Goal: Transaction & Acquisition: Purchase product/service

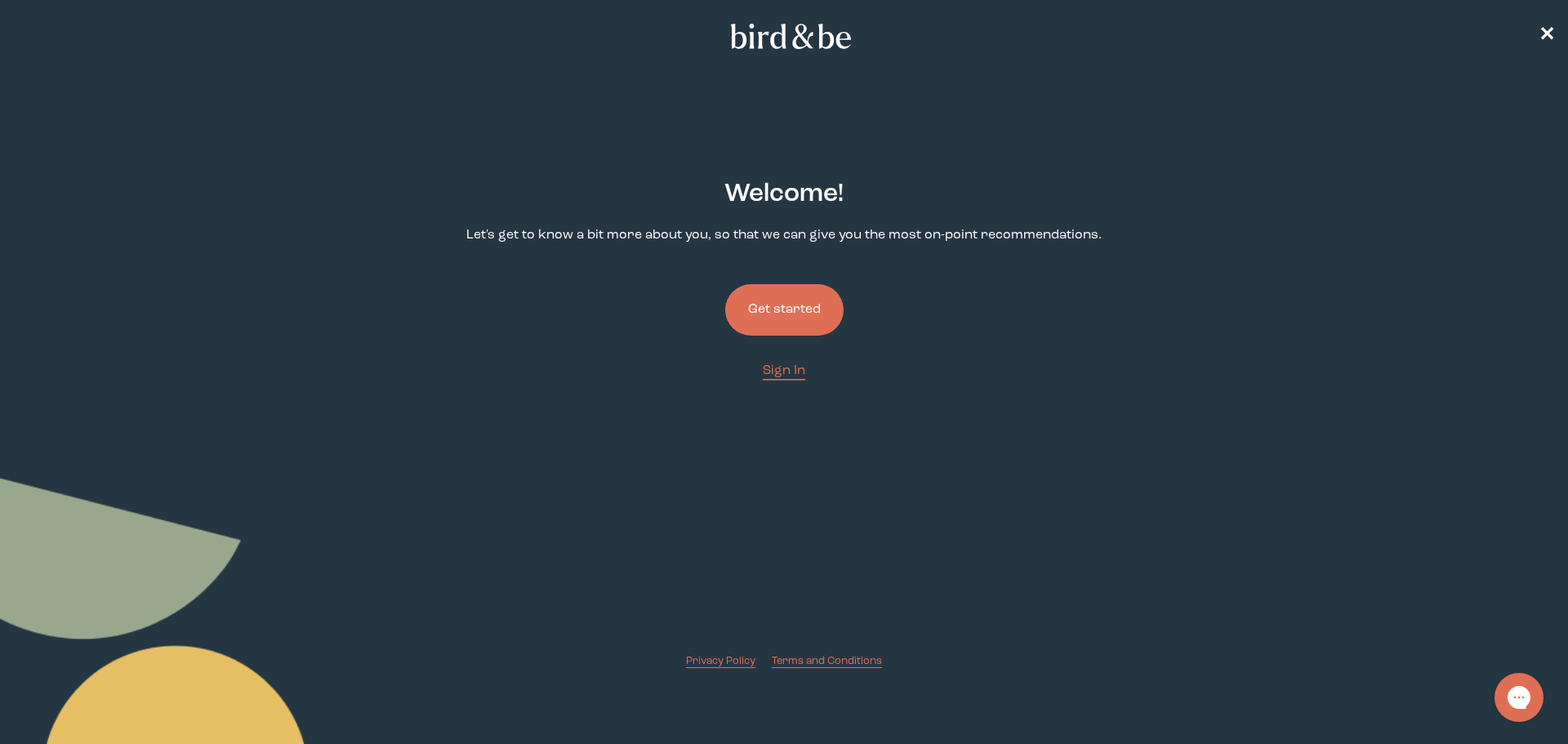
click at [777, 309] on button "Get started" at bounding box center [784, 310] width 119 height 52
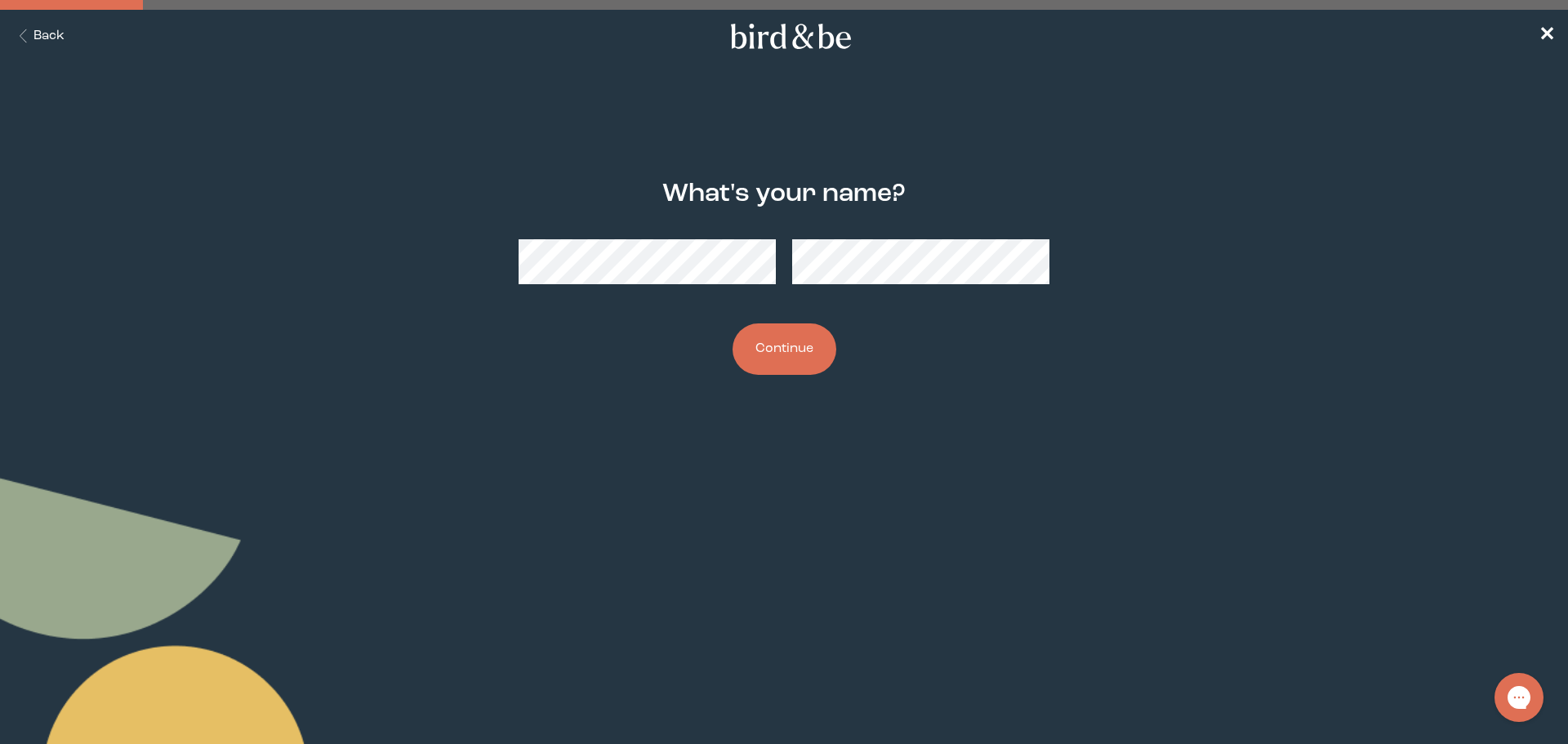
click at [805, 347] on button "Continue" at bounding box center [784, 350] width 104 height 52
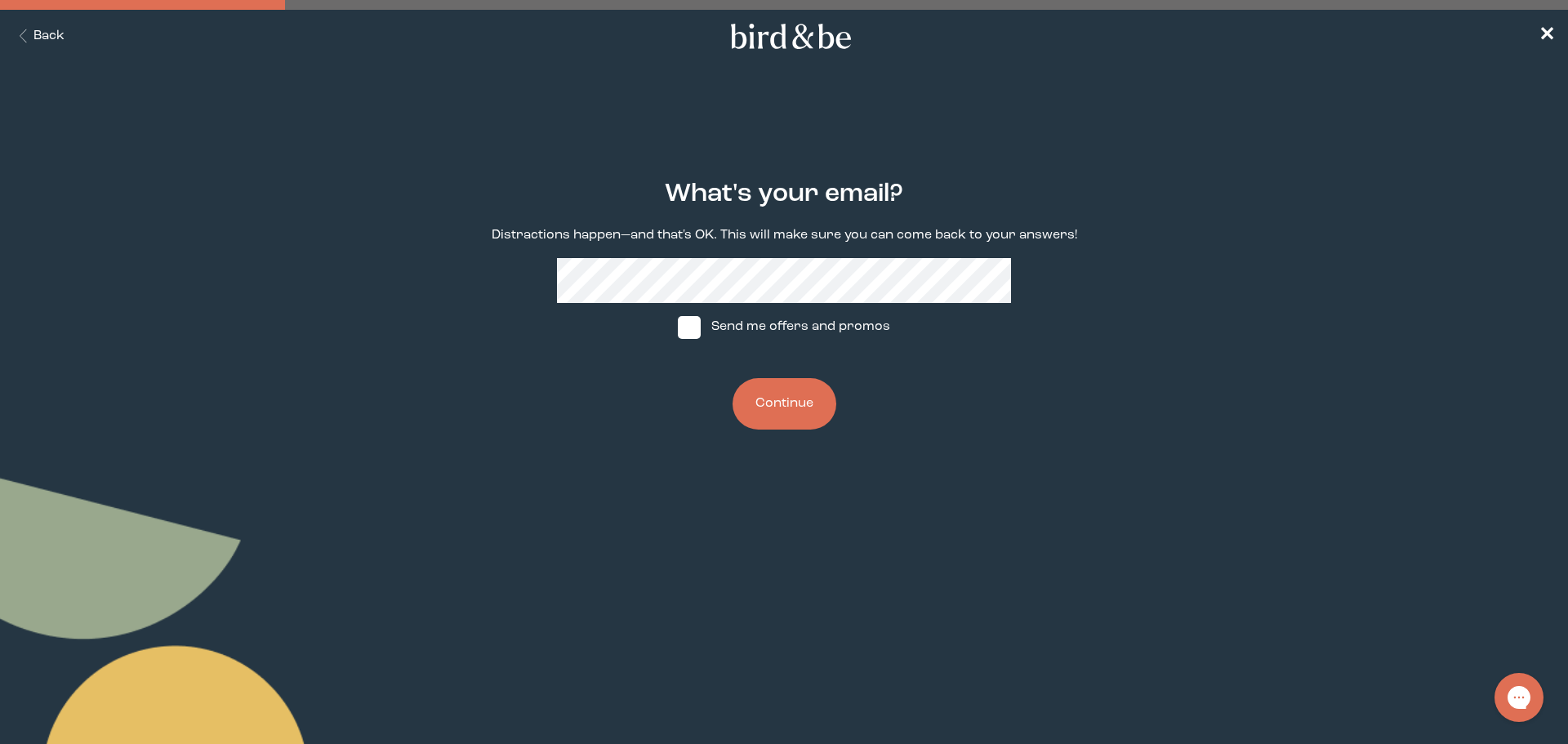
click at [802, 400] on button "Continue" at bounding box center [784, 404] width 104 height 52
click at [818, 397] on button "Continue" at bounding box center [784, 404] width 104 height 52
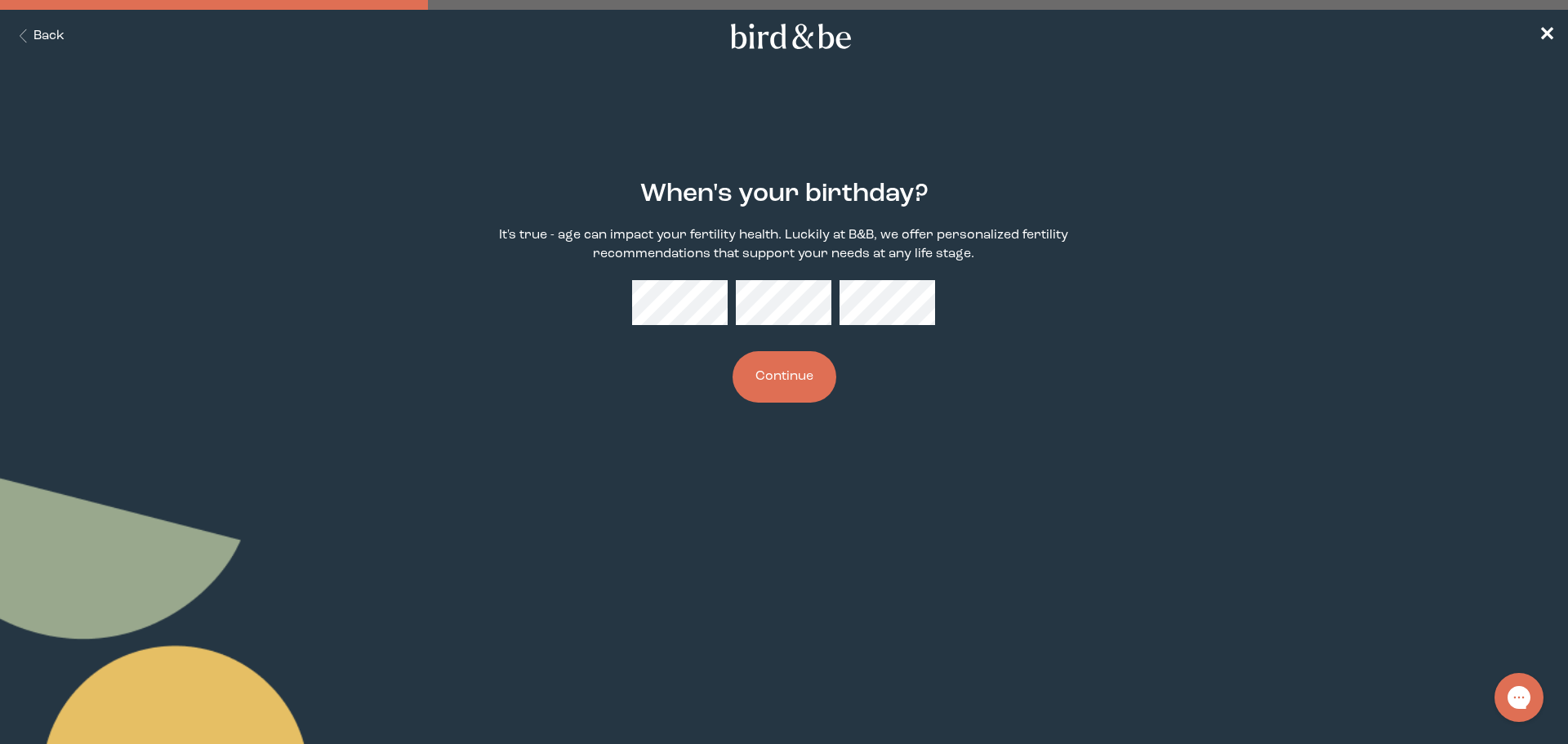
click at [736, 309] on div at bounding box center [783, 302] width 303 height 45
click at [775, 381] on button "Continue" at bounding box center [784, 377] width 104 height 52
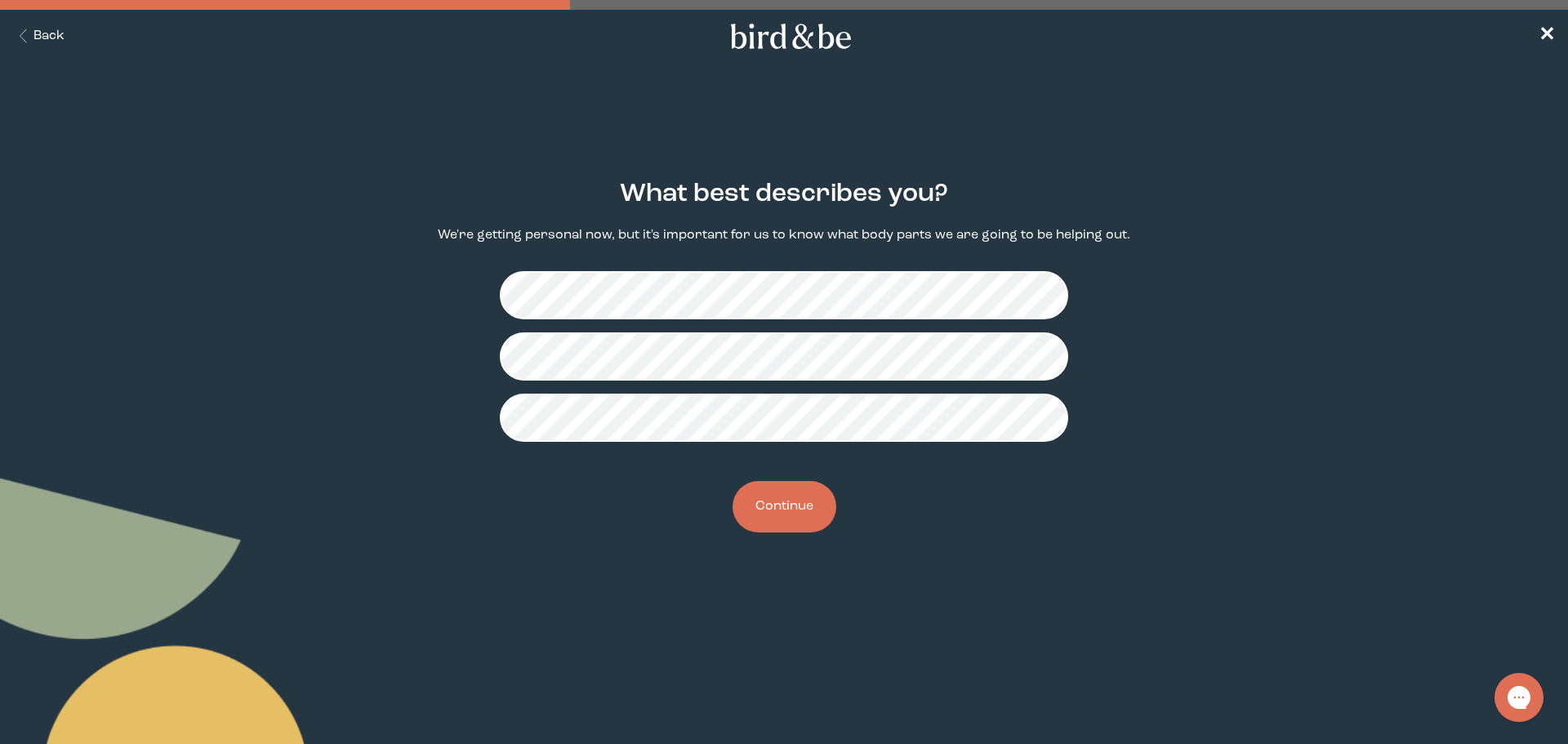
click at [785, 505] on button "Continue" at bounding box center [784, 507] width 104 height 52
click at [784, 503] on button "Continue" at bounding box center [784, 507] width 104 height 52
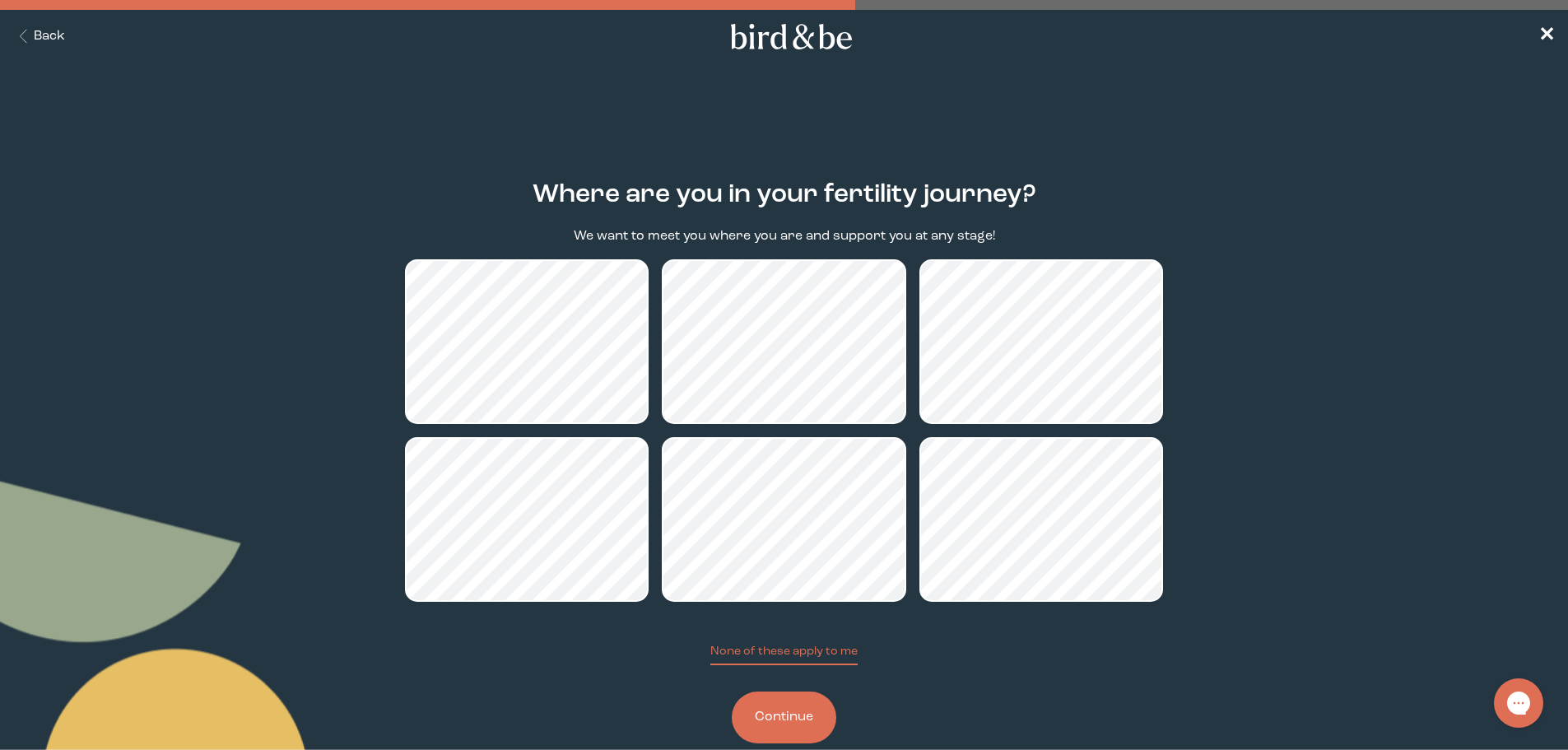
click at [797, 731] on button "Continue" at bounding box center [784, 718] width 105 height 52
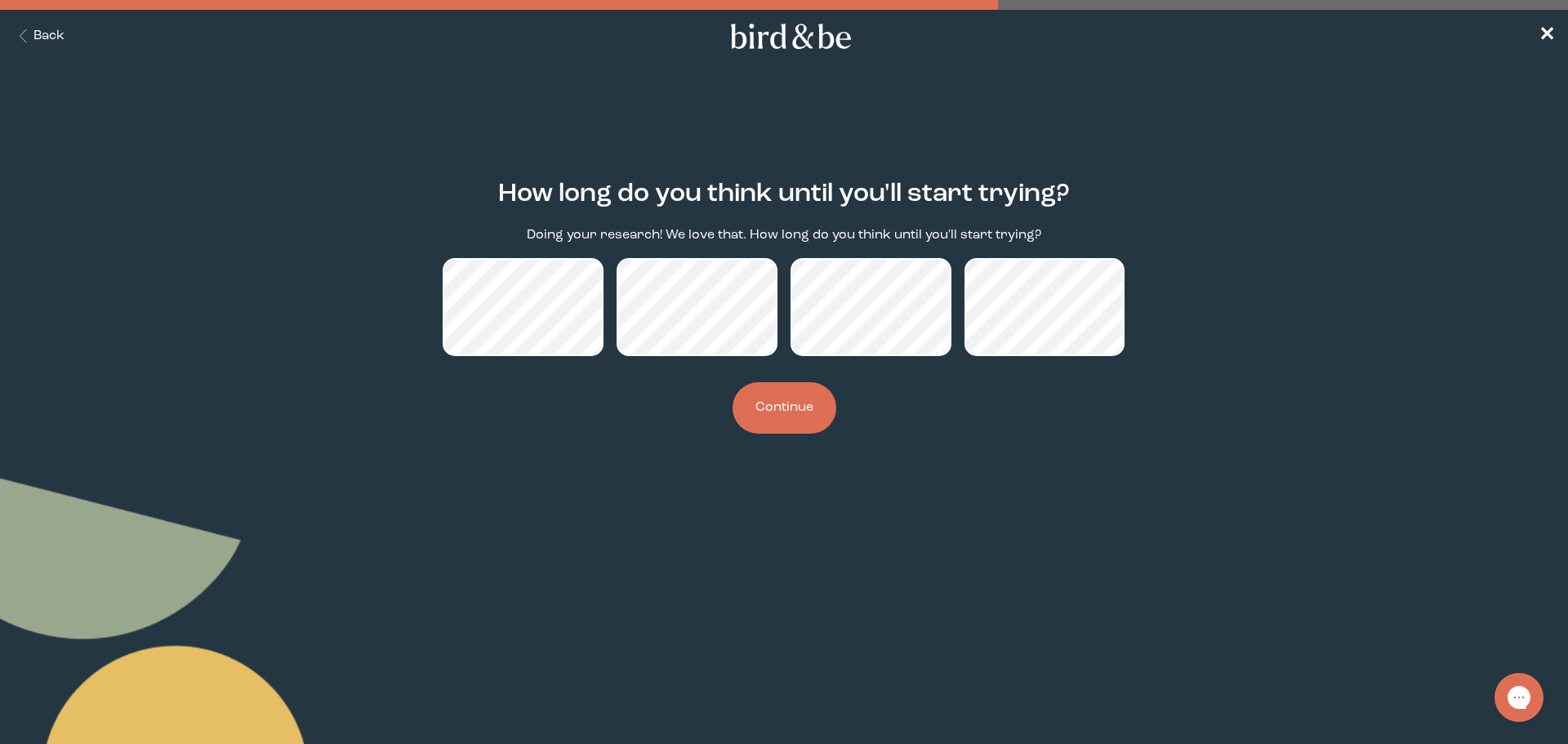
click at [779, 403] on button "Continue" at bounding box center [784, 408] width 104 height 52
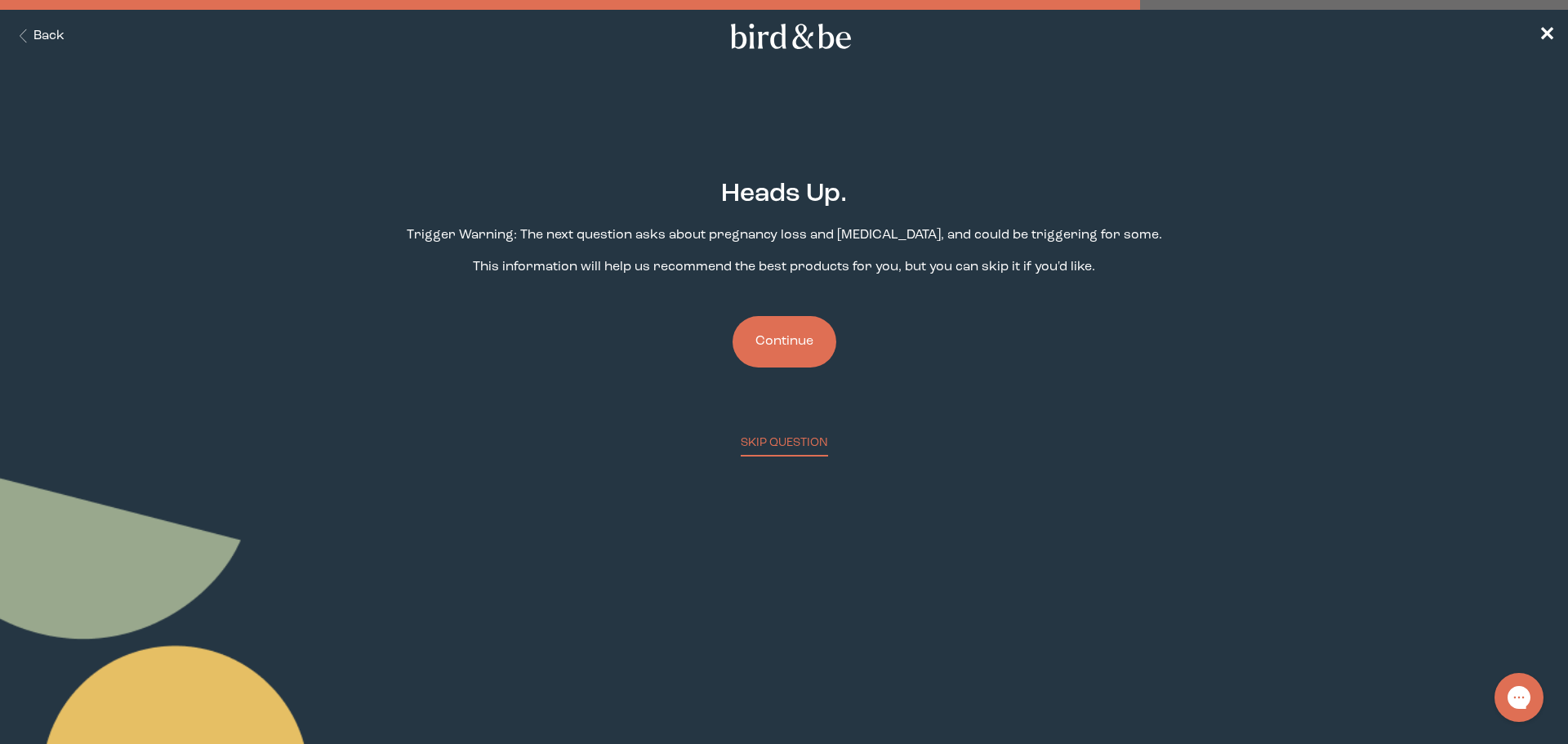
click at [795, 334] on button "Continue" at bounding box center [784, 342] width 104 height 52
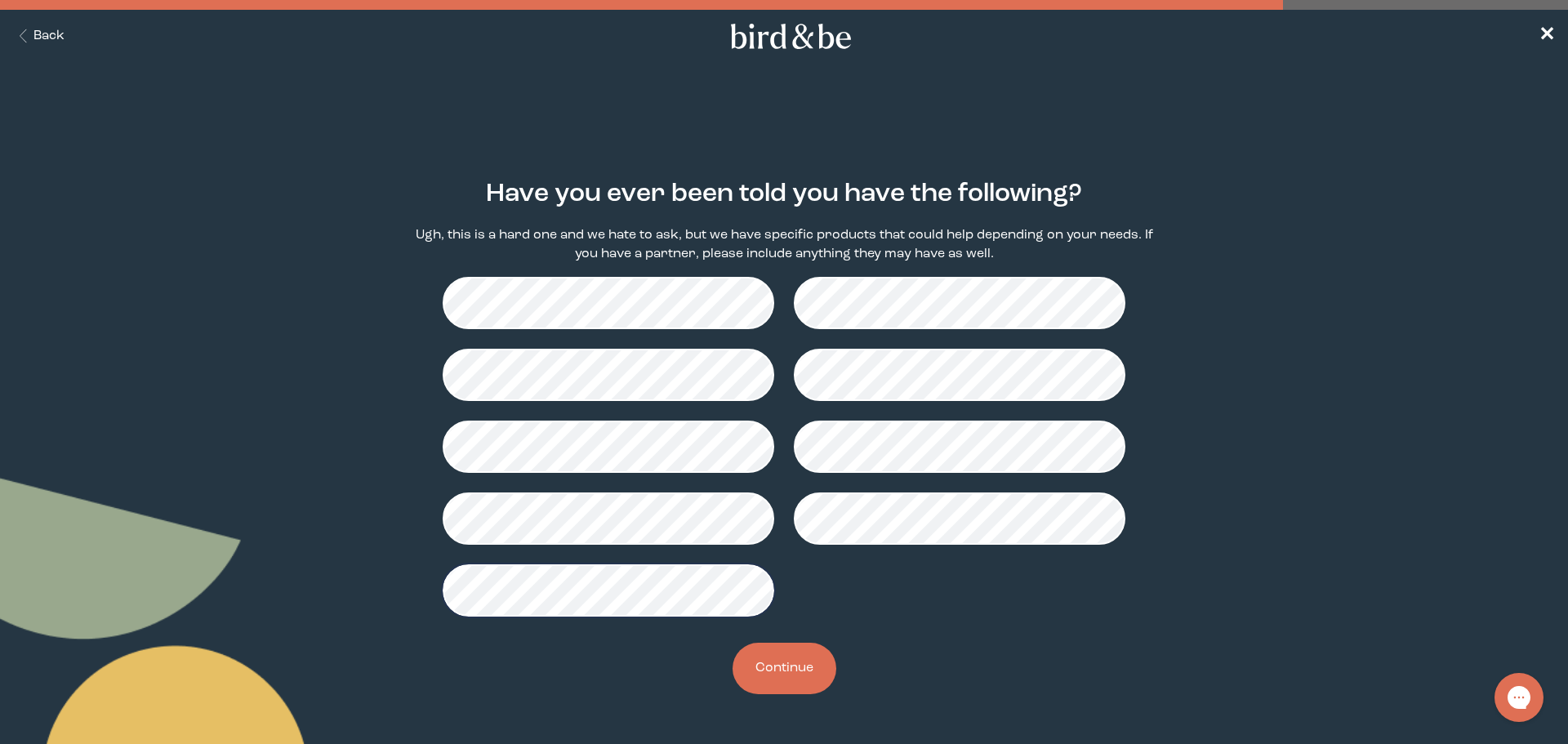
click at [758, 662] on button "Continue" at bounding box center [784, 668] width 104 height 52
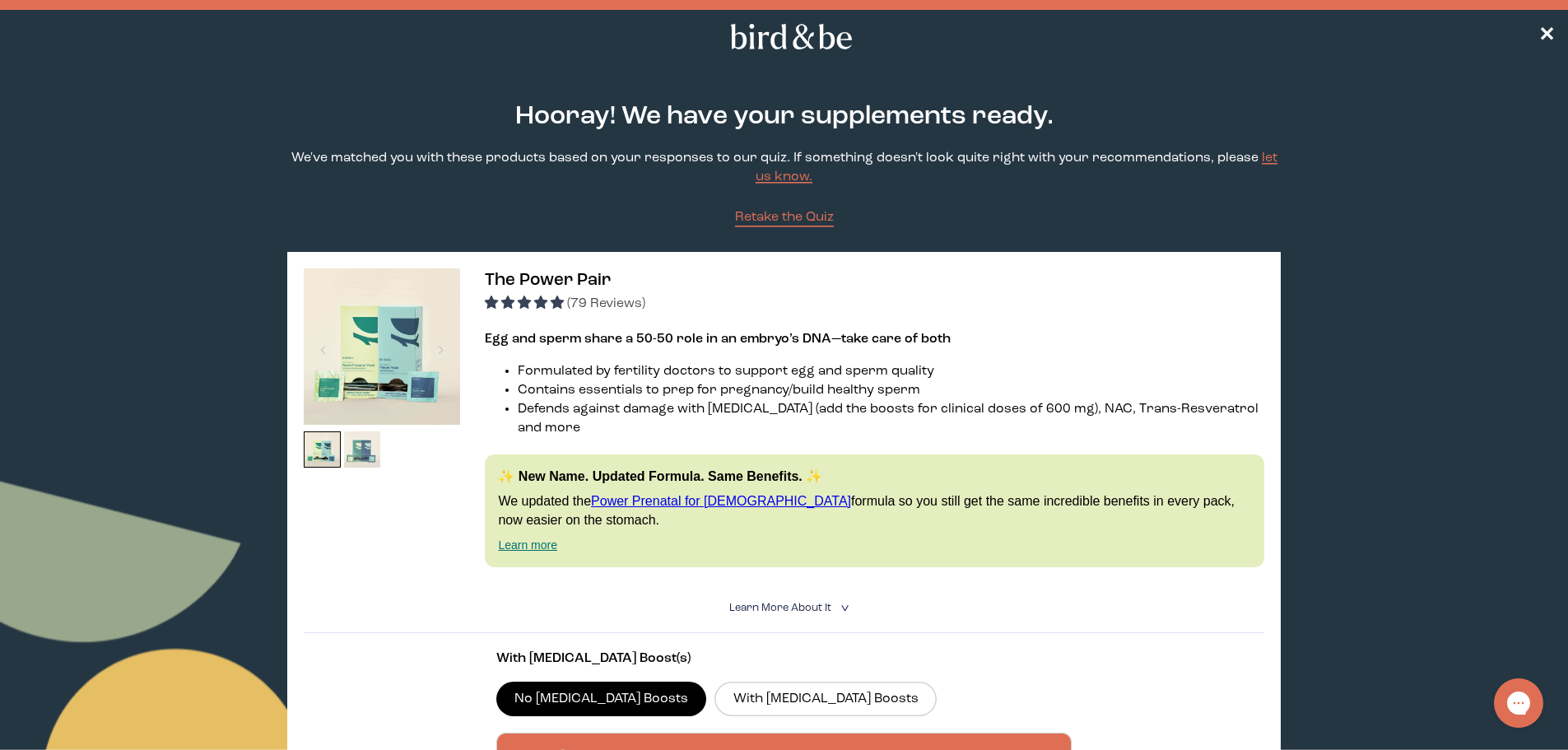
click at [371, 446] on img at bounding box center [362, 449] width 37 height 37
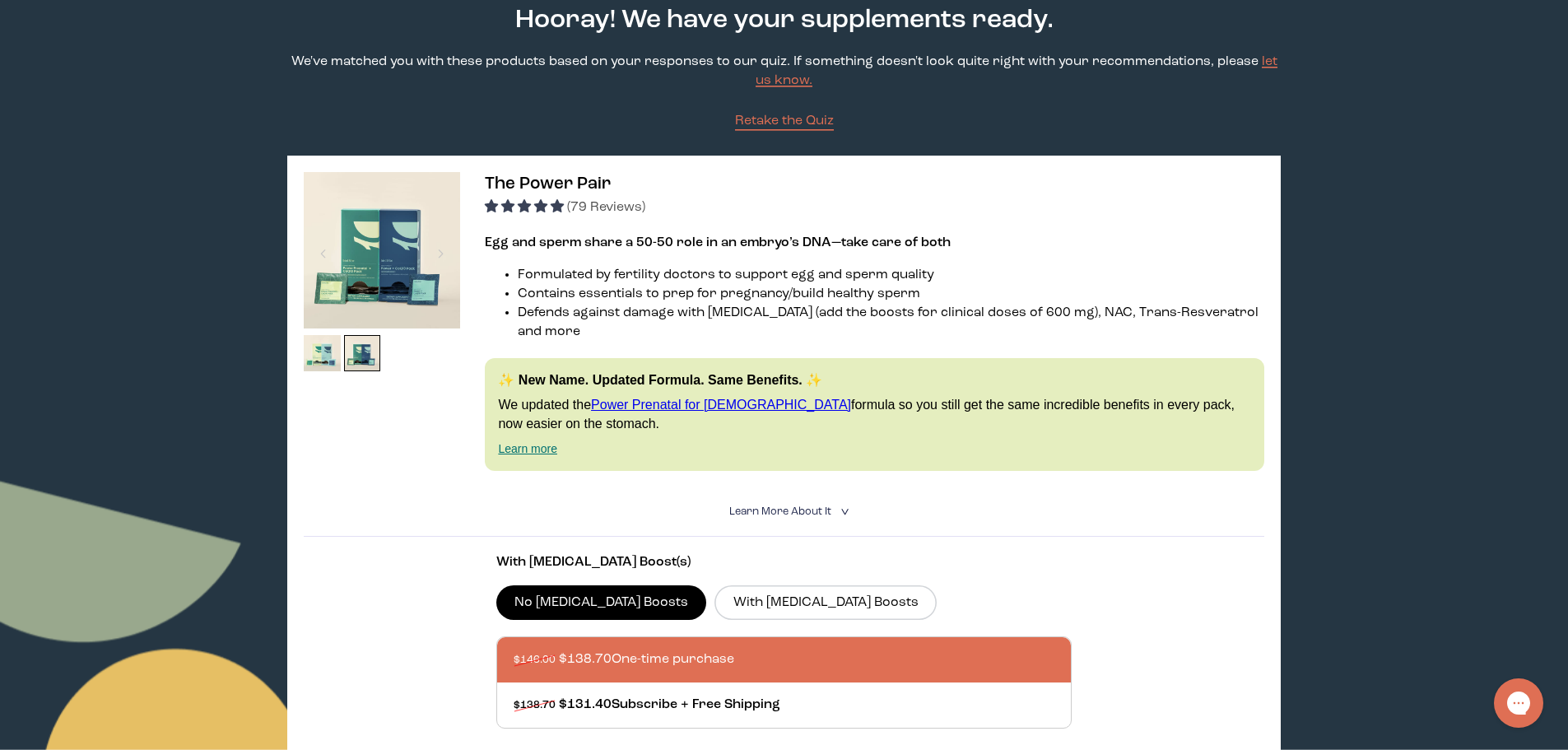
scroll to position [82, 0]
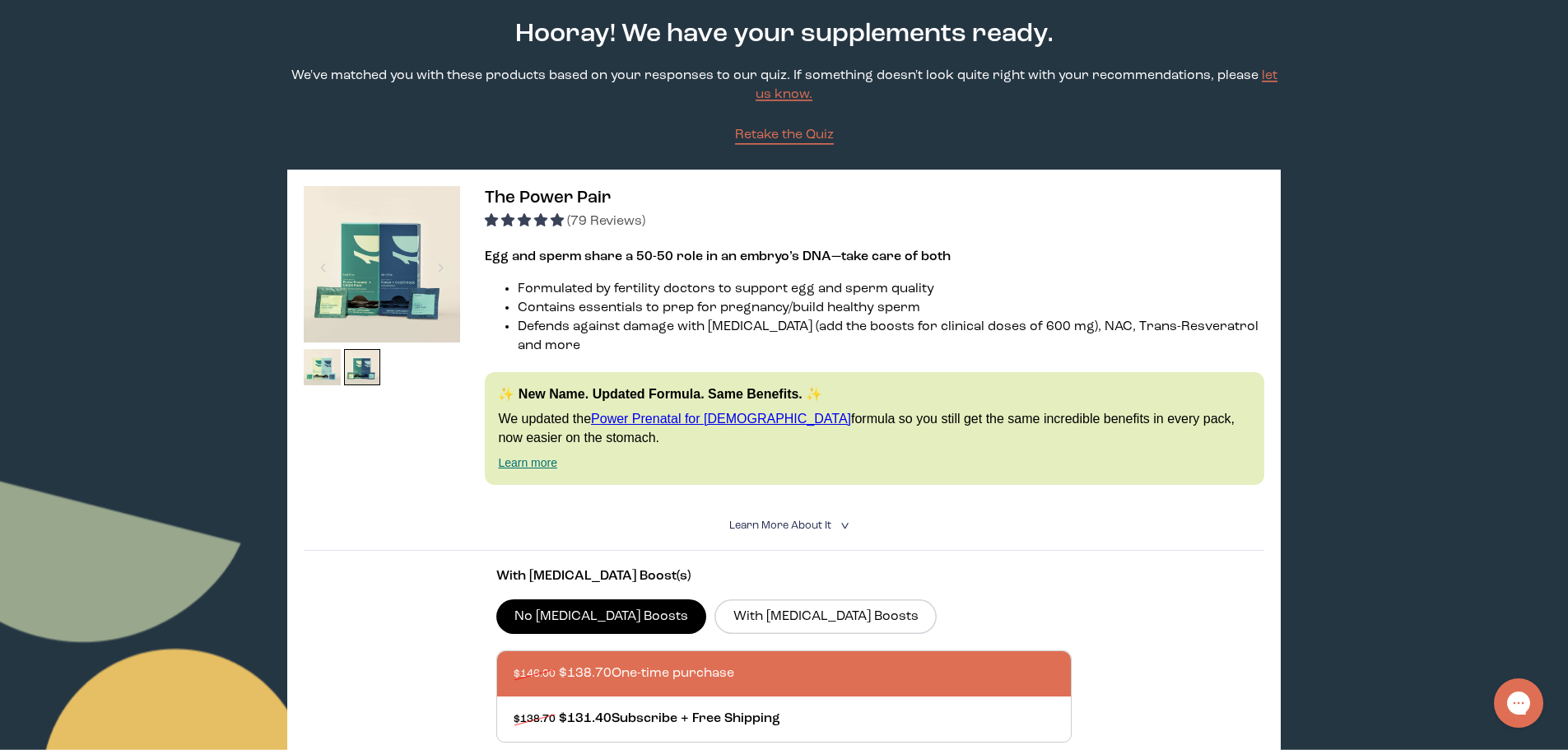
click at [385, 264] on img at bounding box center [382, 264] width 157 height 157
click at [385, 281] on img at bounding box center [382, 264] width 157 height 157
click at [320, 351] on img at bounding box center [322, 367] width 37 height 37
click at [329, 368] on img at bounding box center [322, 367] width 37 height 37
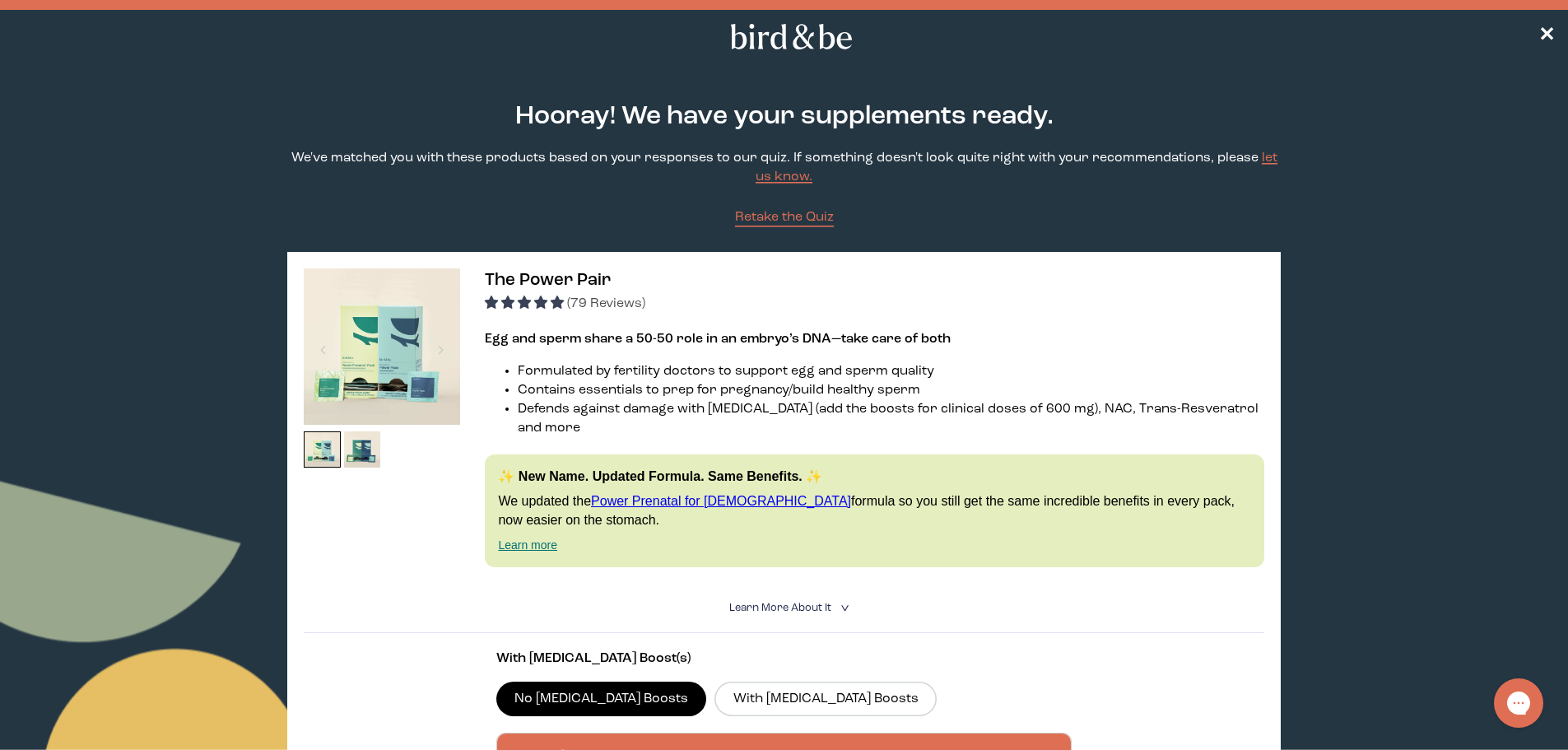
click at [363, 289] on img at bounding box center [382, 346] width 157 height 157
click at [364, 289] on img at bounding box center [382, 346] width 157 height 157
click at [839, 600] on summary "Learn More About it <" at bounding box center [784, 608] width 110 height 16
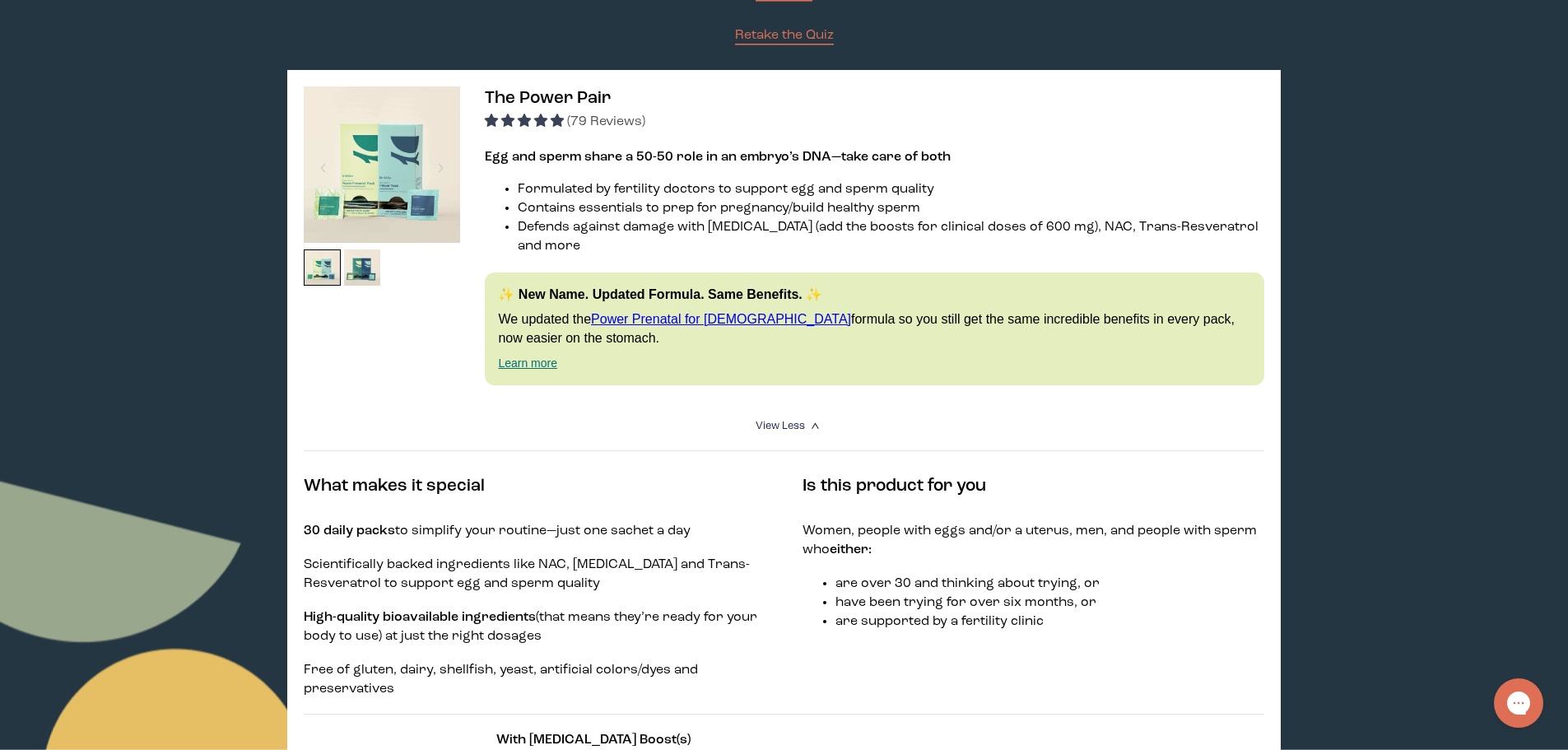
scroll to position [247, 0]
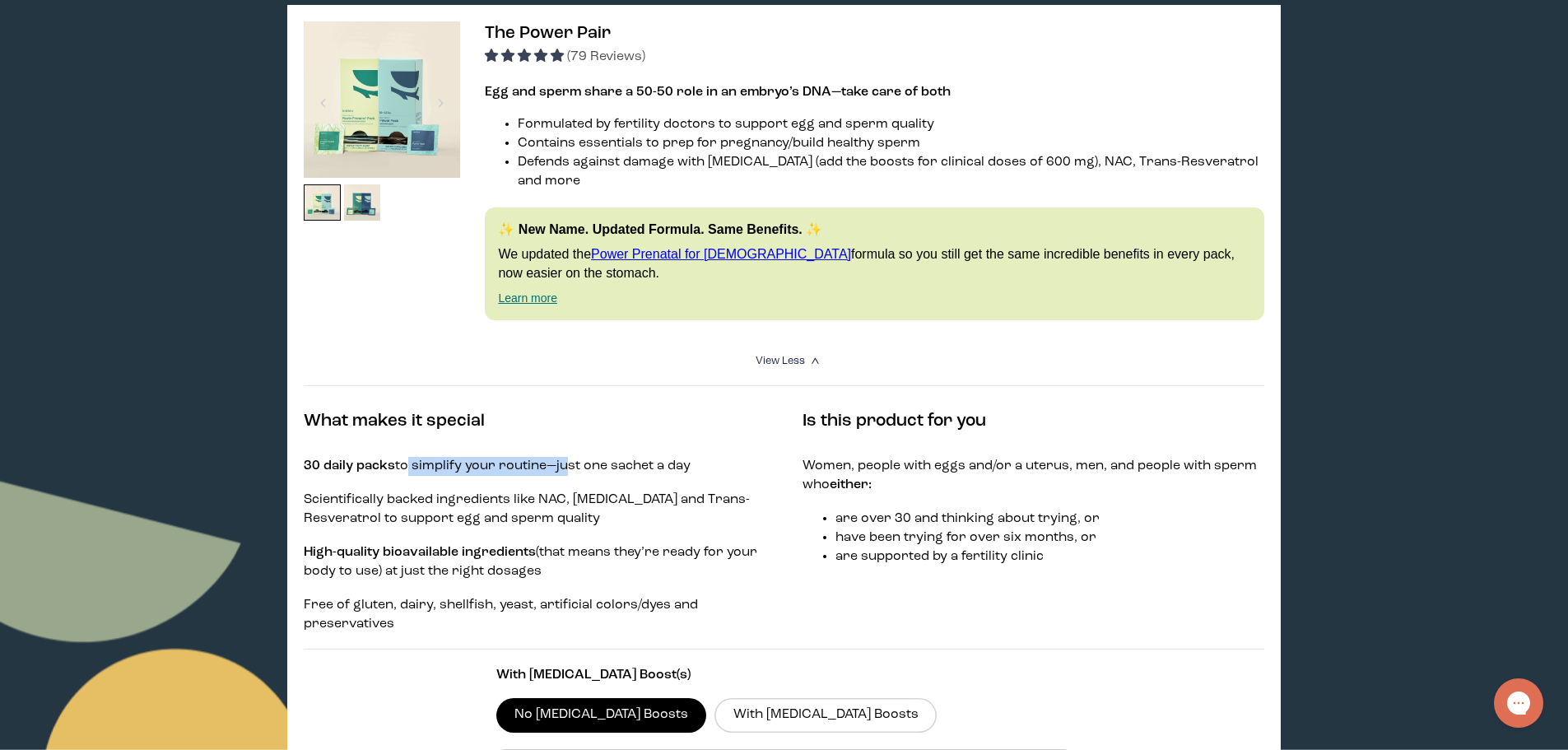
drag, startPoint x: 400, startPoint y: 448, endPoint x: 558, endPoint y: 449, distance: 158.0
click at [558, 457] on p "30 daily packs to simplify your routine—just one sachet a day" at bounding box center [534, 467] width 461 height 19
click at [505, 468] on span "30 daily packs to simplify your routine—just one sachet a day Scientifically ba…" at bounding box center [534, 546] width 461 height 177
drag, startPoint x: 436, startPoint y: 536, endPoint x: 586, endPoint y: 536, distance: 150.0
click at [586, 544] on p "High-quality bioavailable ingredients (that means they’re ready for your body t…" at bounding box center [534, 563] width 461 height 38
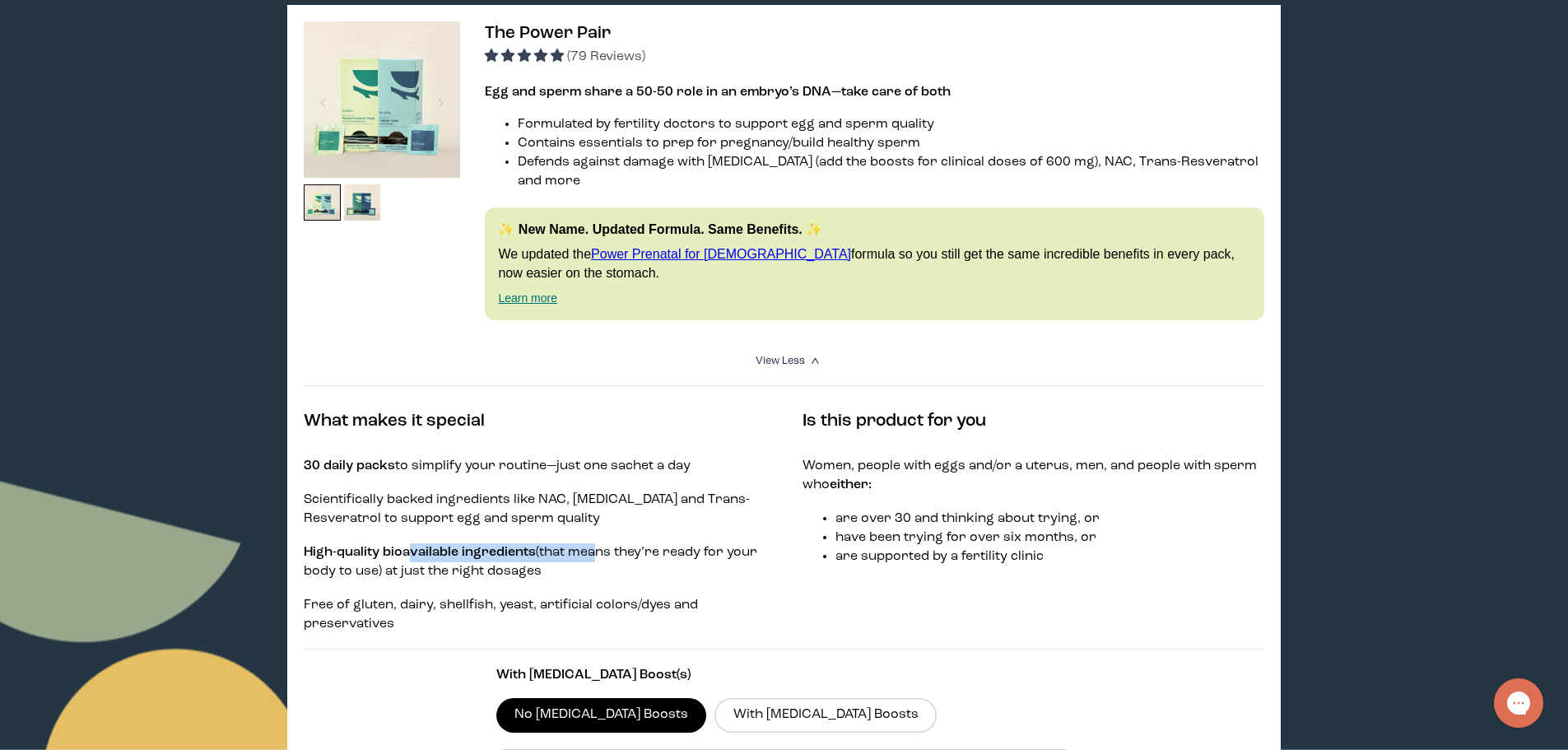
click at [588, 544] on p "High-quality bioavailable ingredients (that means they’re ready for your body t…" at bounding box center [534, 563] width 461 height 38
drag, startPoint x: 842, startPoint y: 449, endPoint x: 1049, endPoint y: 446, distance: 207.0
click at [1049, 457] on p "Women, people with eggs and/or a uterus, men, and people with sperm who either:" at bounding box center [1033, 476] width 461 height 38
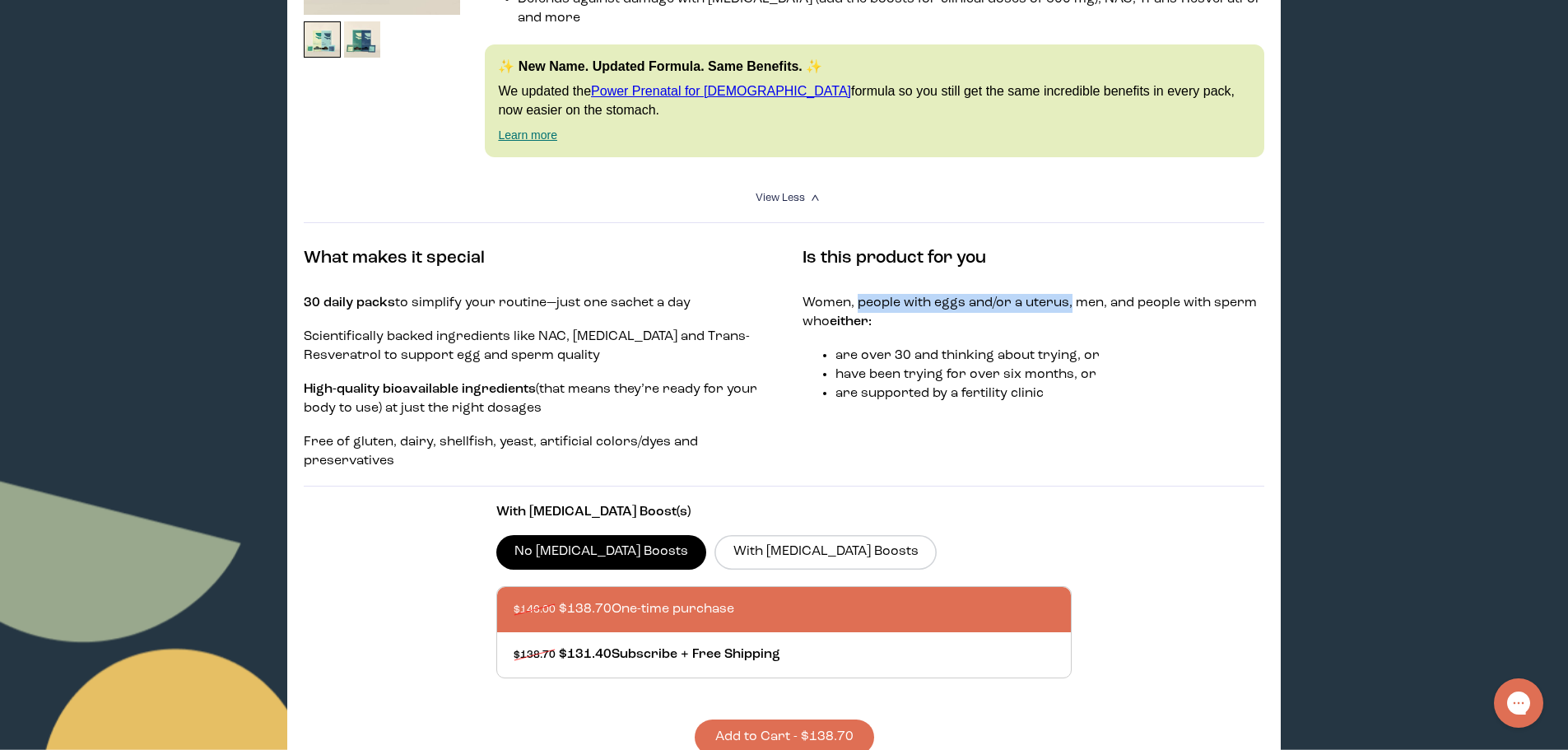
scroll to position [411, 0]
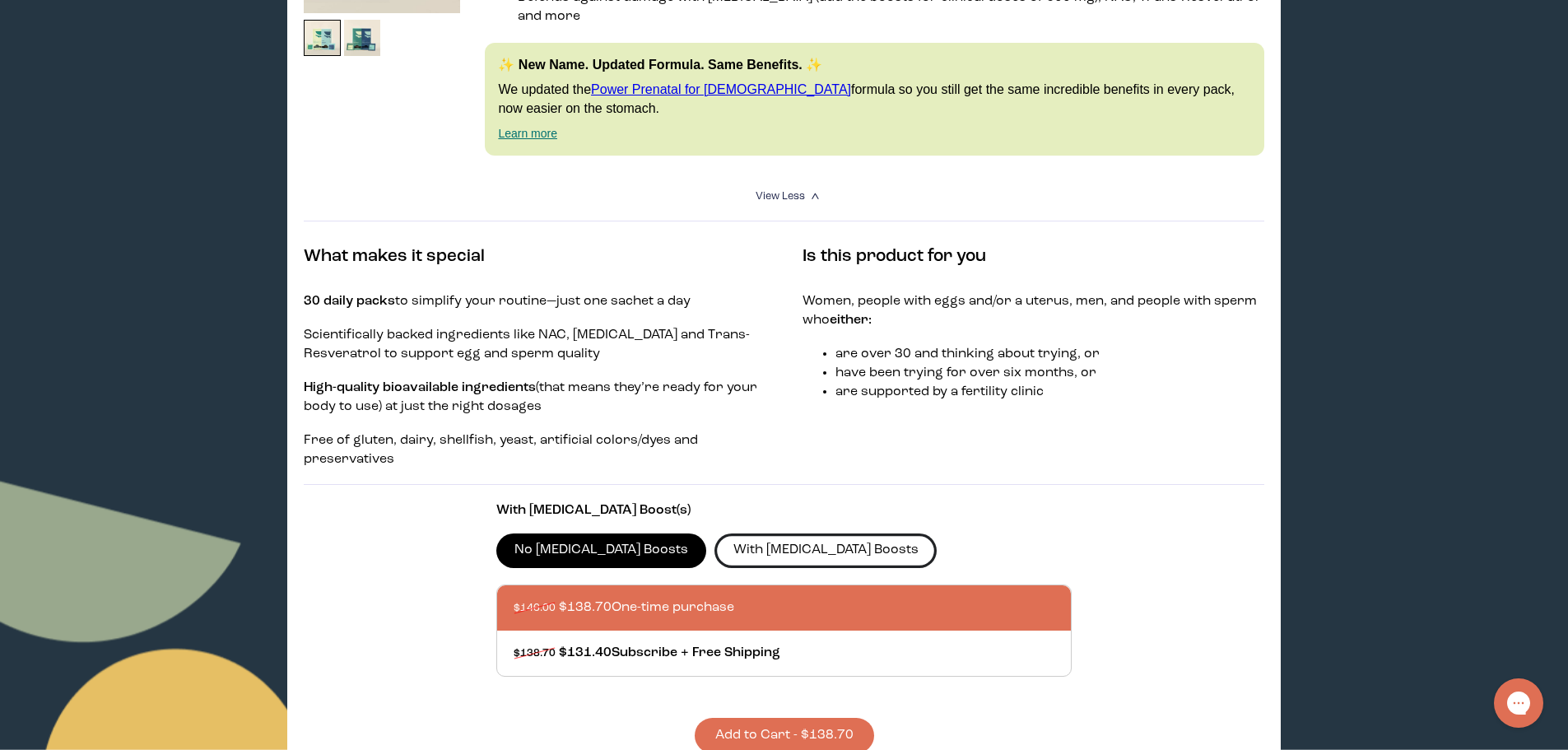
click at [759, 533] on label "With [MEDICAL_DATA] Boosts" at bounding box center [825, 551] width 223 height 35
click at [0, 0] on input "With [MEDICAL_DATA] Boosts" at bounding box center [0, 0] width 0 height 0
click at [566, 534] on label "No [MEDICAL_DATA] Boosts" at bounding box center [601, 551] width 210 height 35
click at [0, 0] on input "No [MEDICAL_DATA] Boosts" at bounding box center [0, 0] width 0 height 0
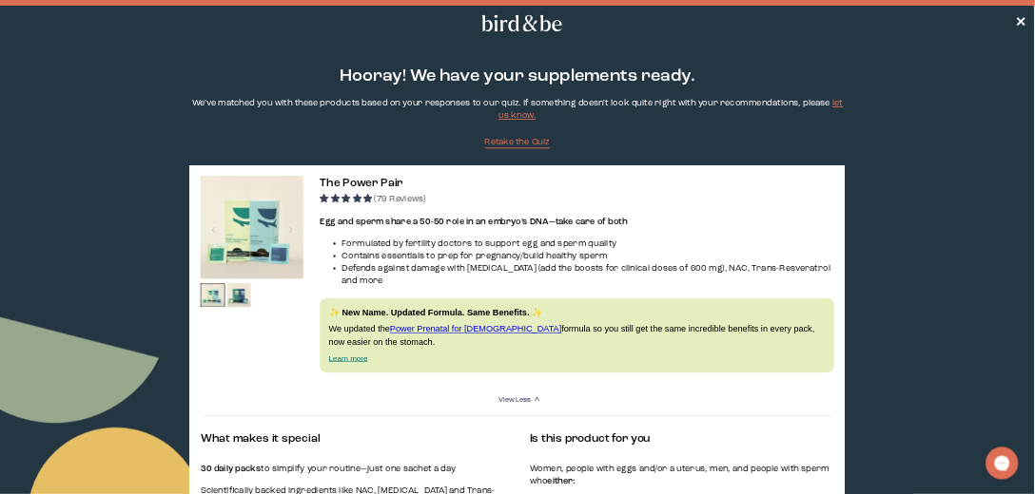
scroll to position [0, 0]
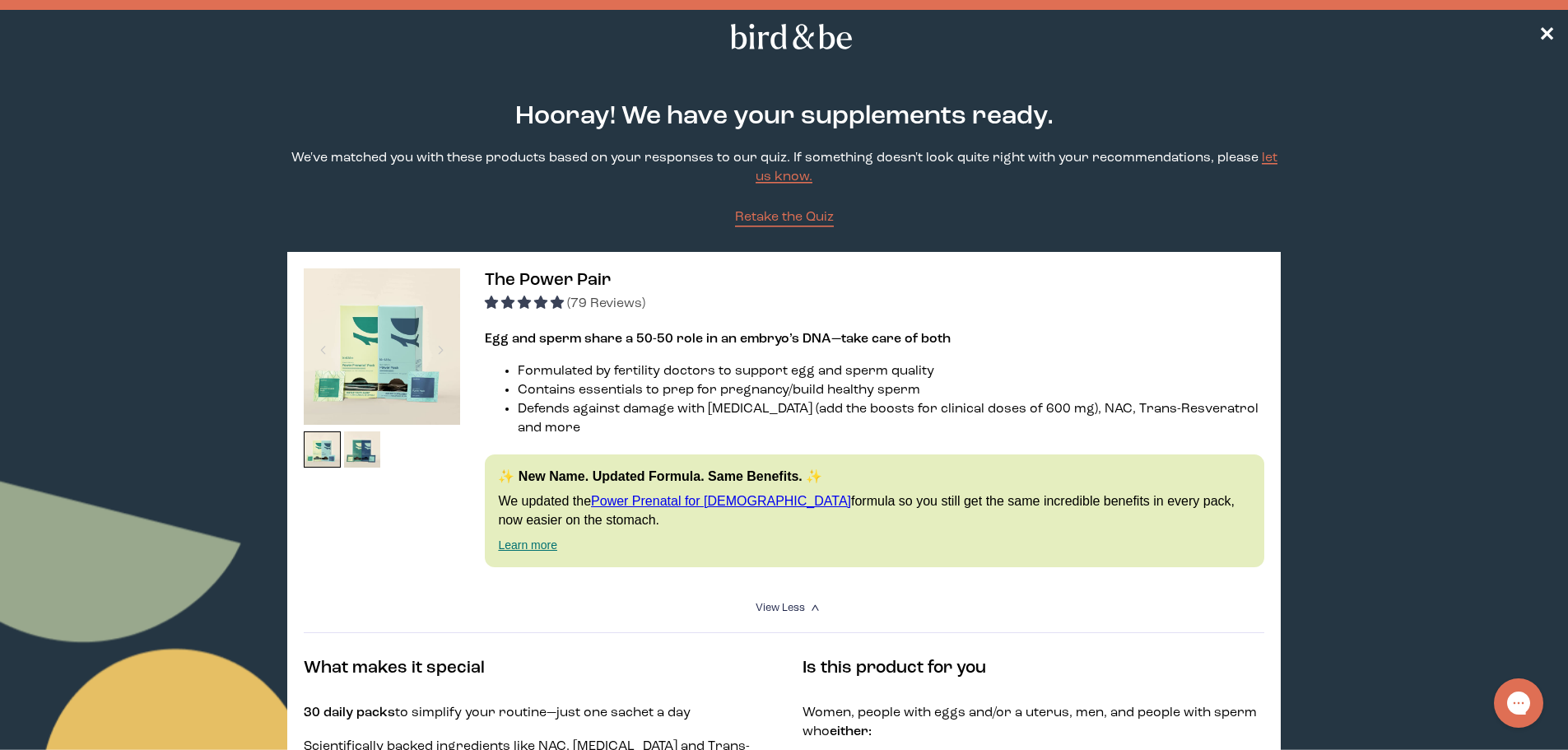
click at [377, 354] on img at bounding box center [382, 346] width 157 height 157
click at [376, 354] on img at bounding box center [382, 346] width 157 height 157
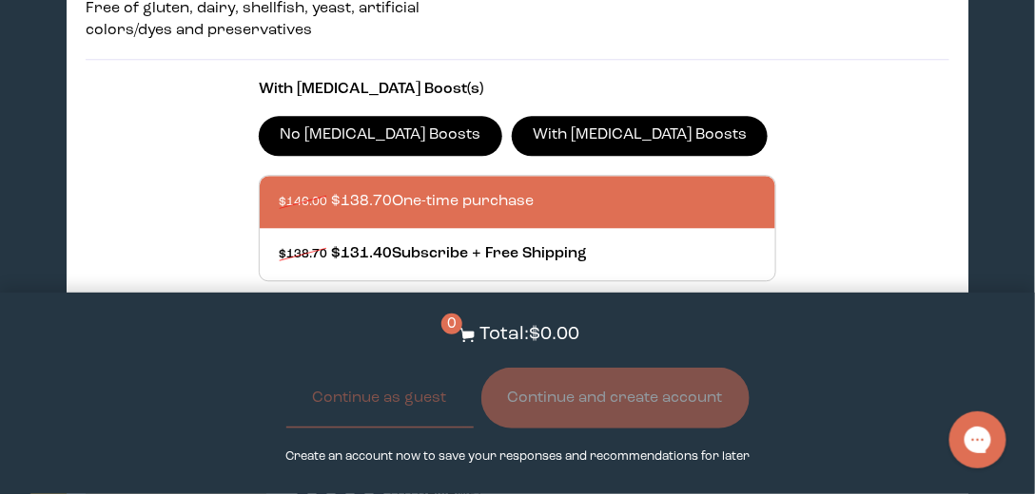
scroll to position [1086, 0]
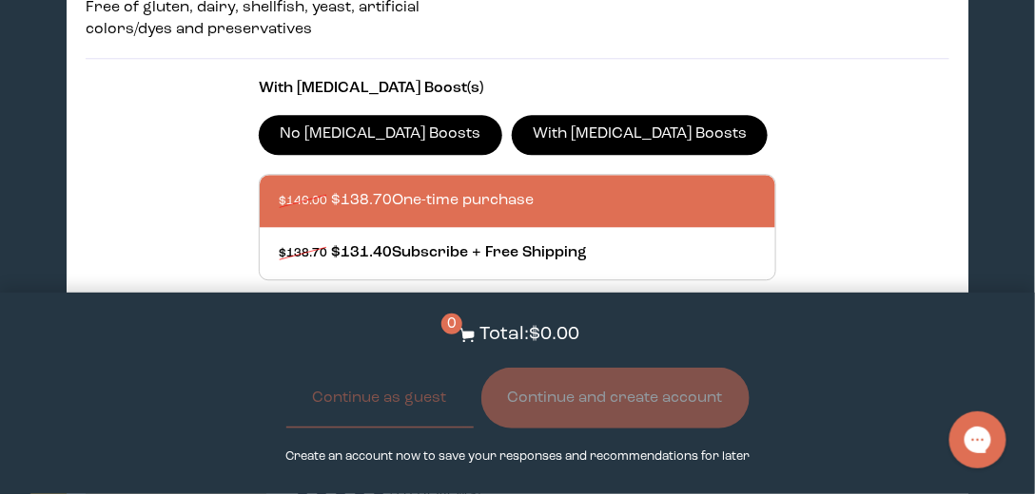
click at [548, 115] on label "With [MEDICAL_DATA] Boosts" at bounding box center [640, 135] width 257 height 40
click at [0, 0] on input "With [MEDICAL_DATA] Boosts" at bounding box center [0, 0] width 0 height 0
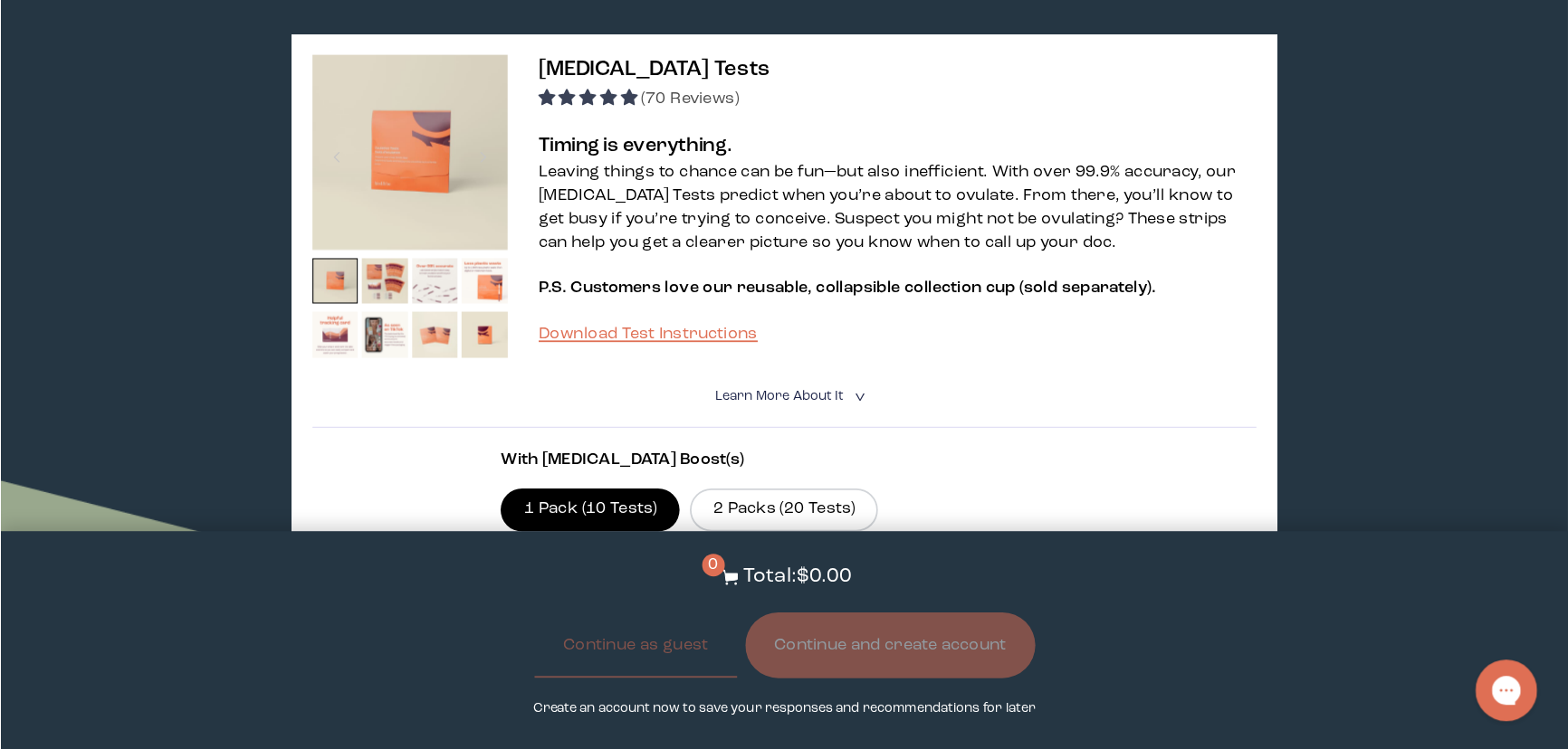
scroll to position [1395, 0]
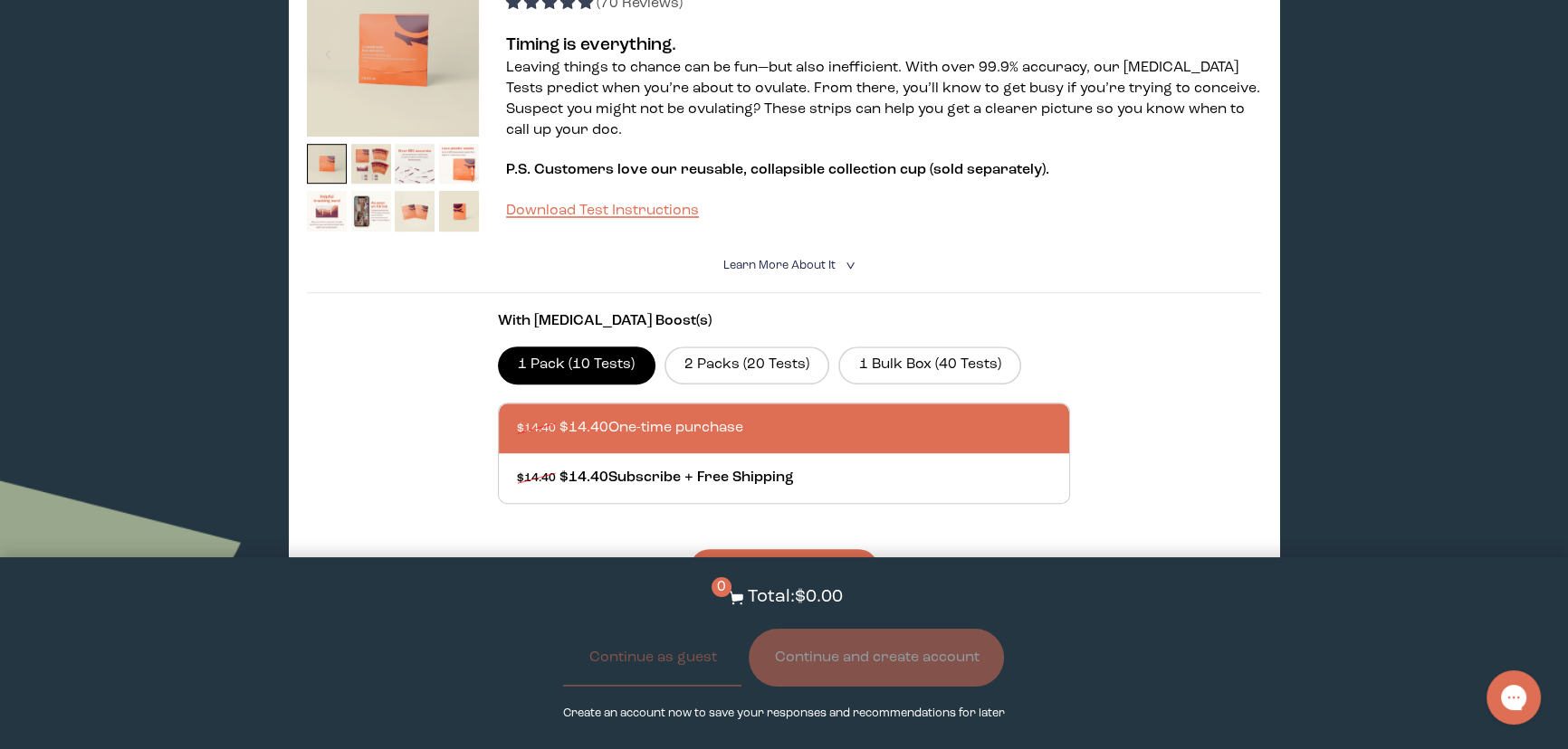
drag, startPoint x: 950, startPoint y: 4, endPoint x: 1055, endPoint y: 247, distance: 264.7
click at [1055, 247] on details "Learn More About it < What makes it special Our lab-tested strips detect LH ([M…" at bounding box center [784, 266] width 954 height 54
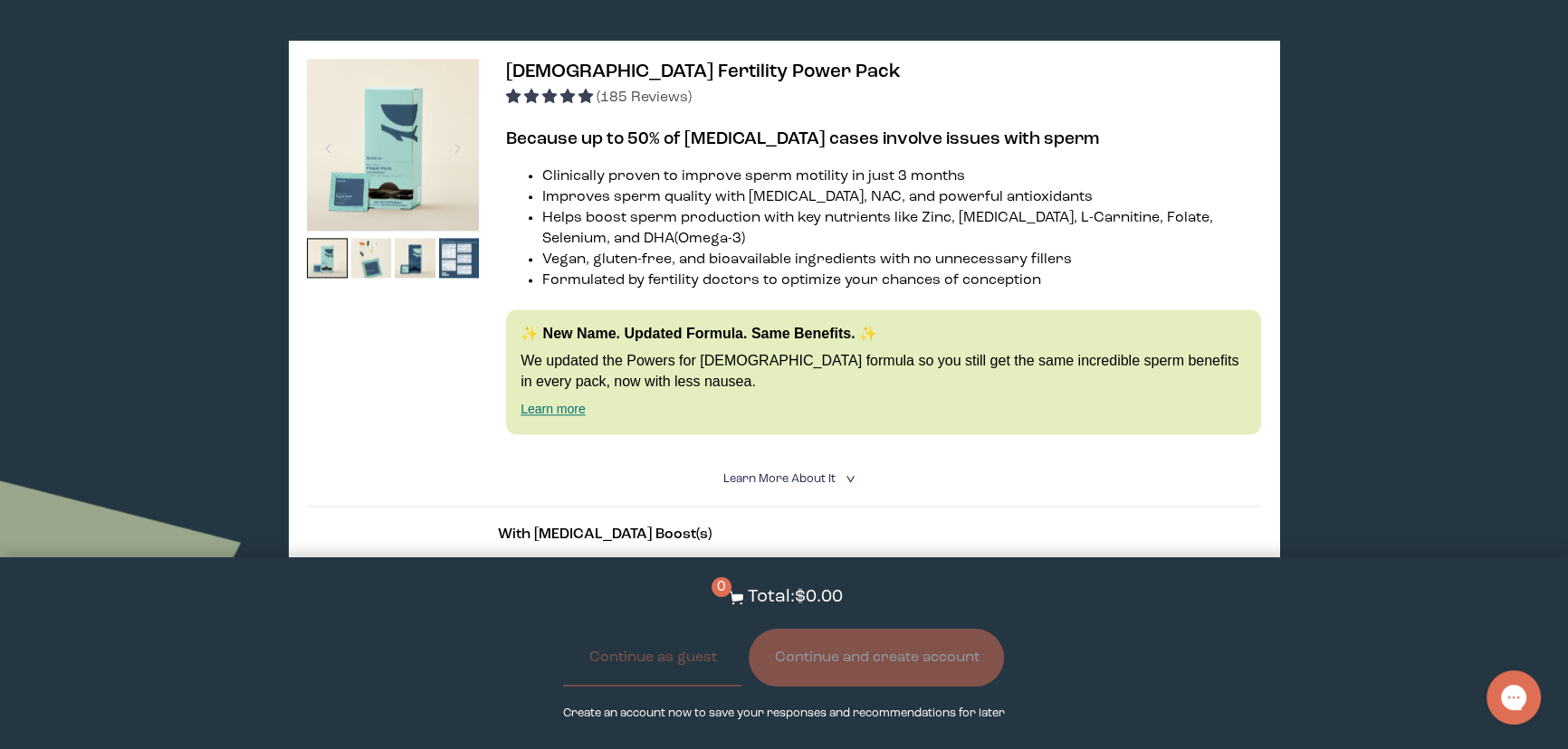
scroll to position [2959, 0]
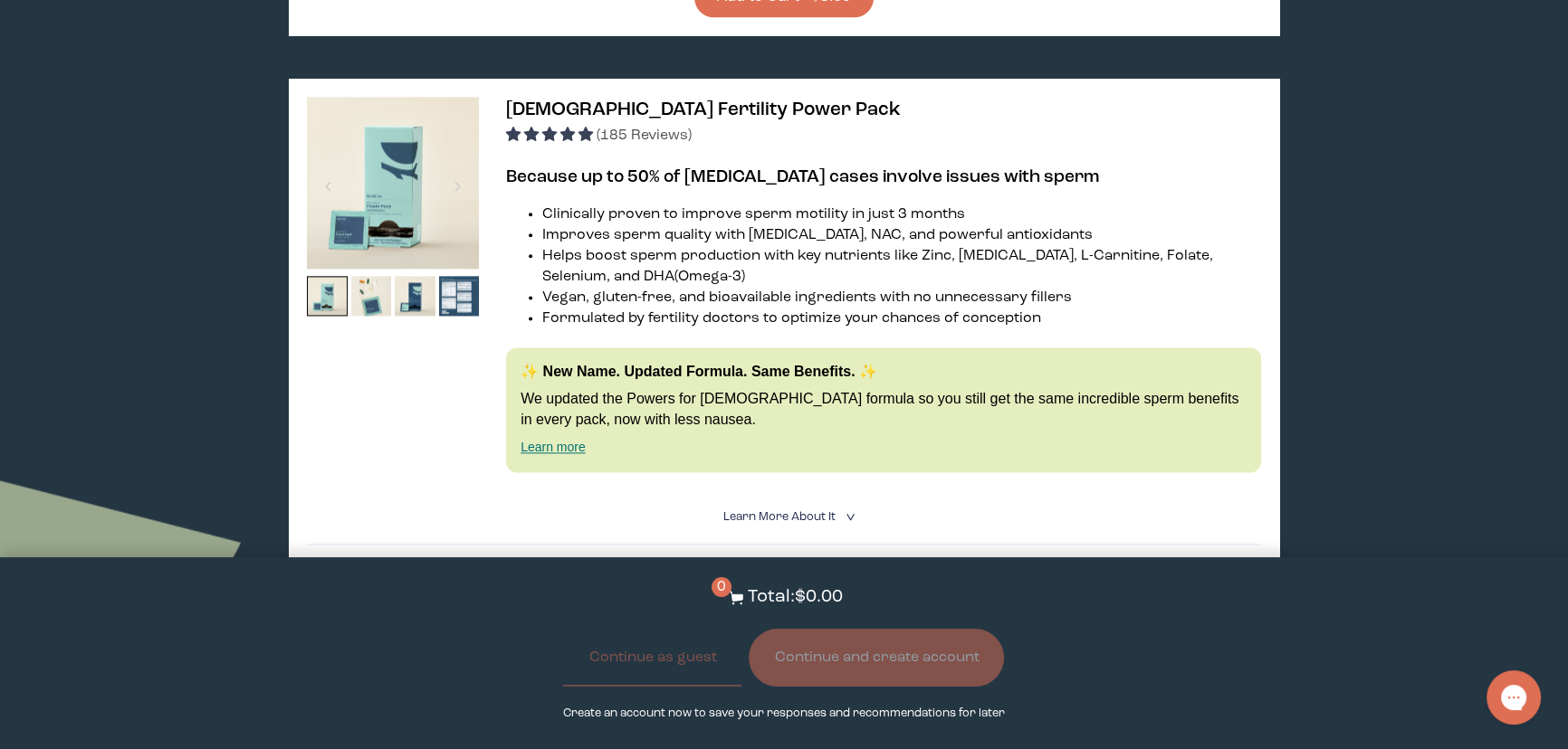
click at [804, 511] on span "Learn More About it" at bounding box center [780, 517] width 112 height 11
click at [372, 286] on img at bounding box center [371, 296] width 41 height 41
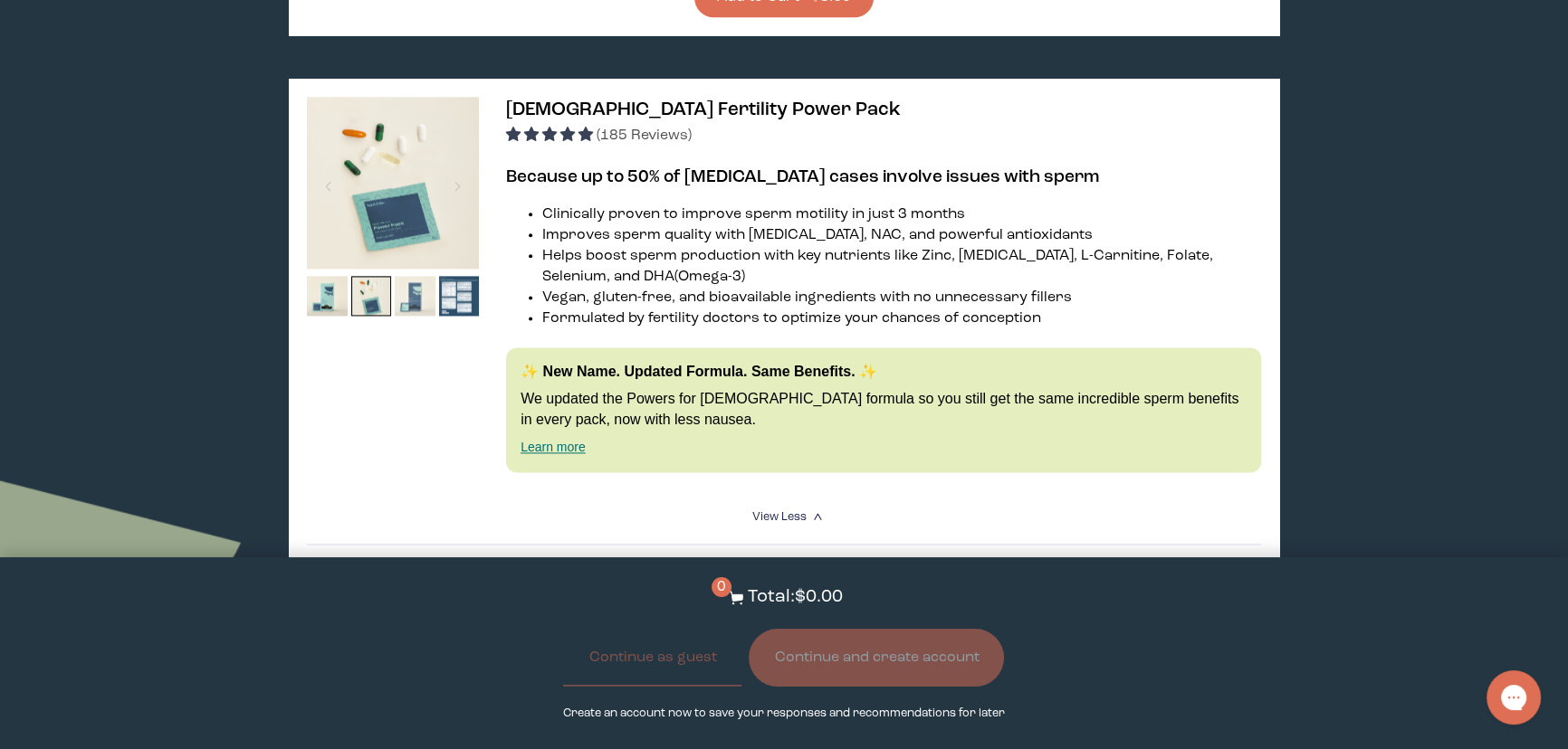
click at [410, 276] on img at bounding box center [415, 296] width 41 height 41
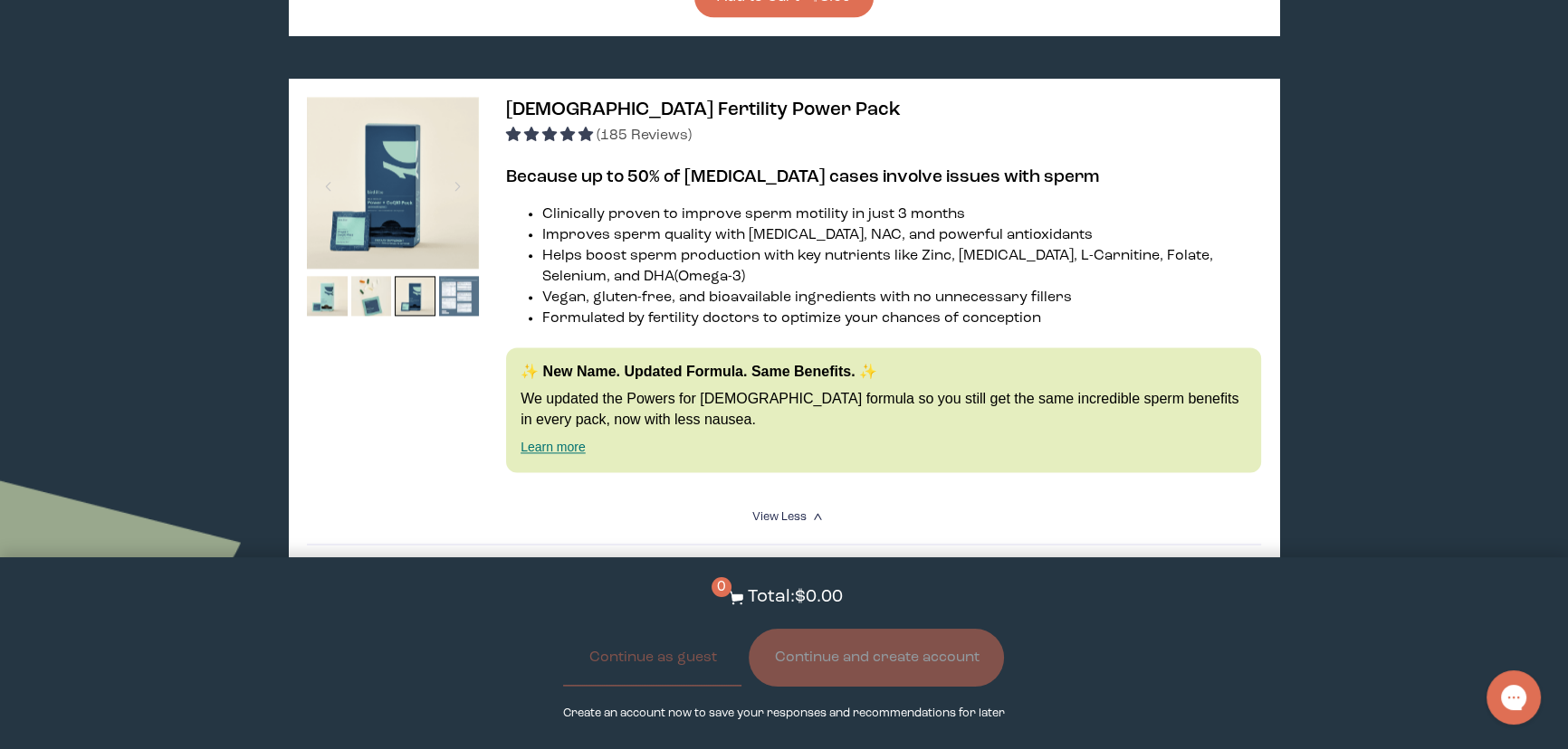
click at [453, 278] on img at bounding box center [459, 296] width 41 height 41
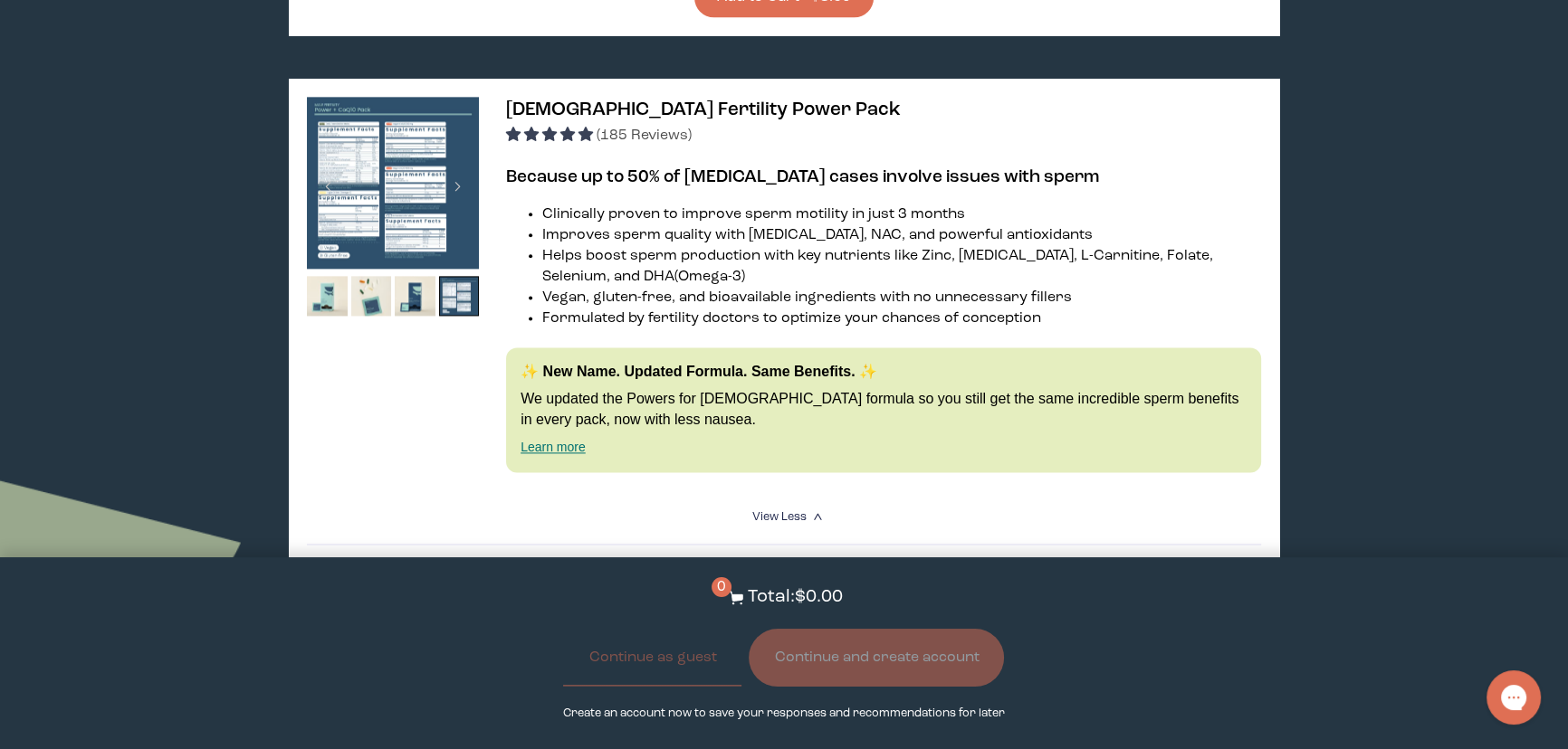
click at [433, 204] on img at bounding box center [392, 183] width 172 height 172
click at [424, 196] on img at bounding box center [392, 183] width 172 height 172
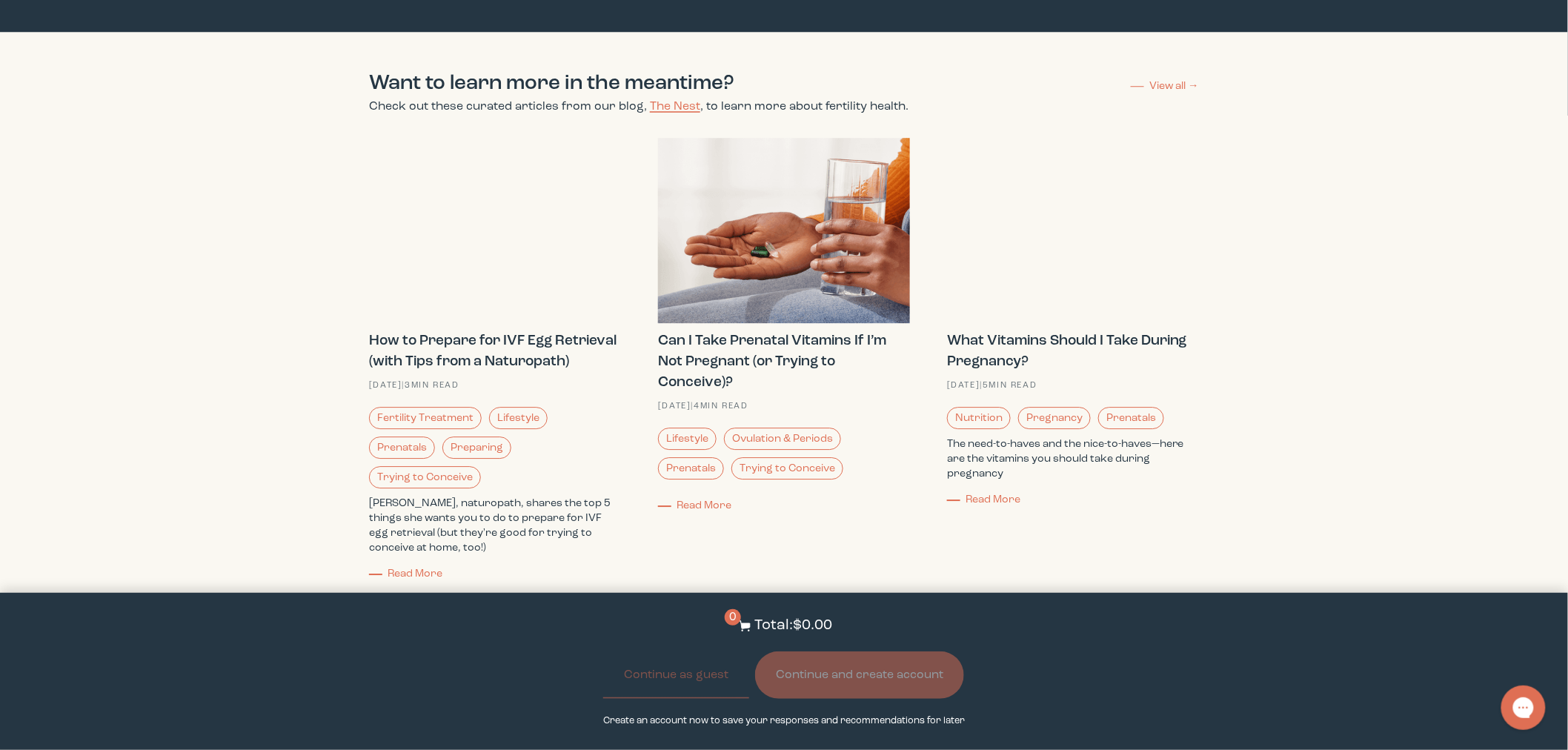
scroll to position [4022, 0]
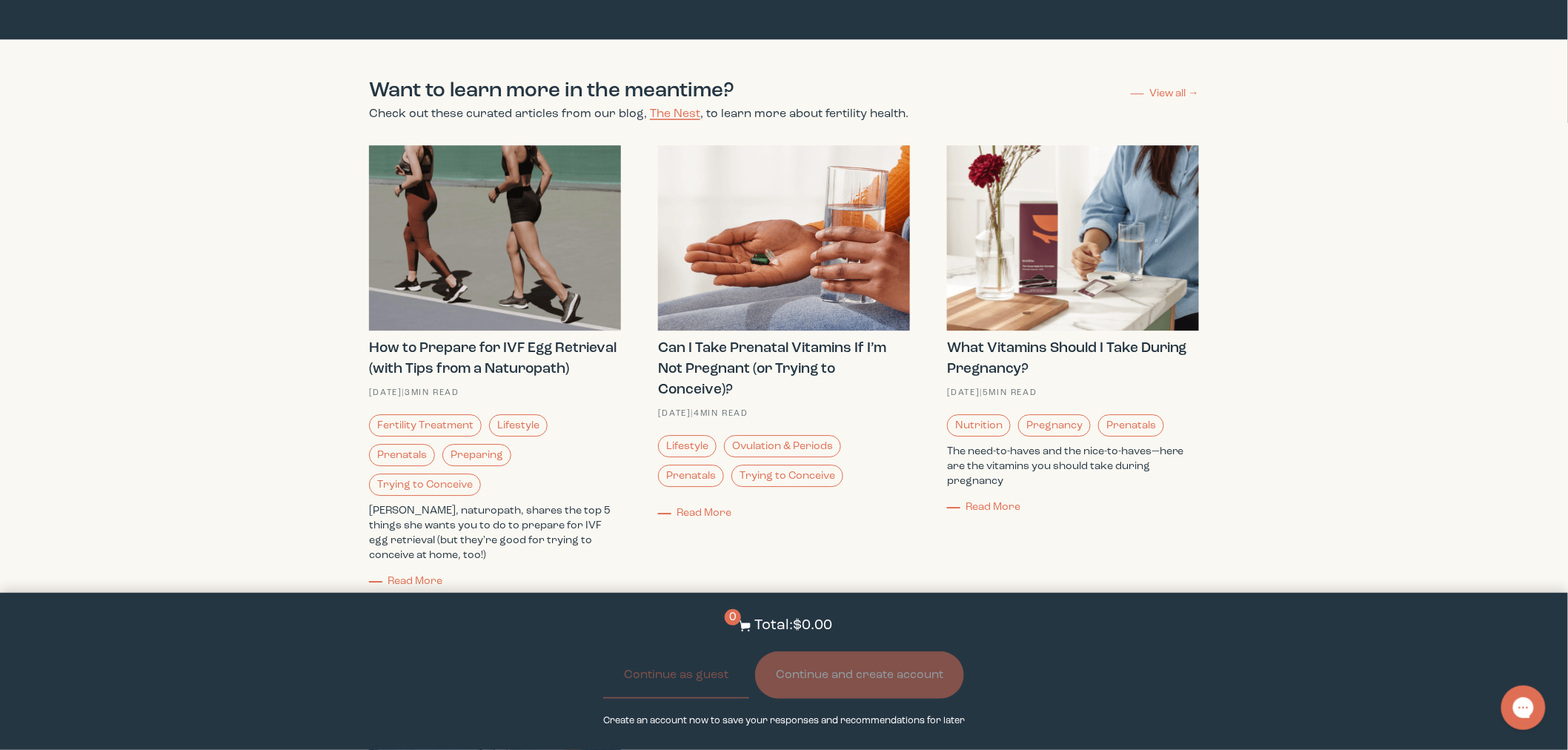
click at [1422, 527] on div "Want to learn more in the meantime? Check out these curated articles from our b…" at bounding box center [784, 519] width 1568 height 960
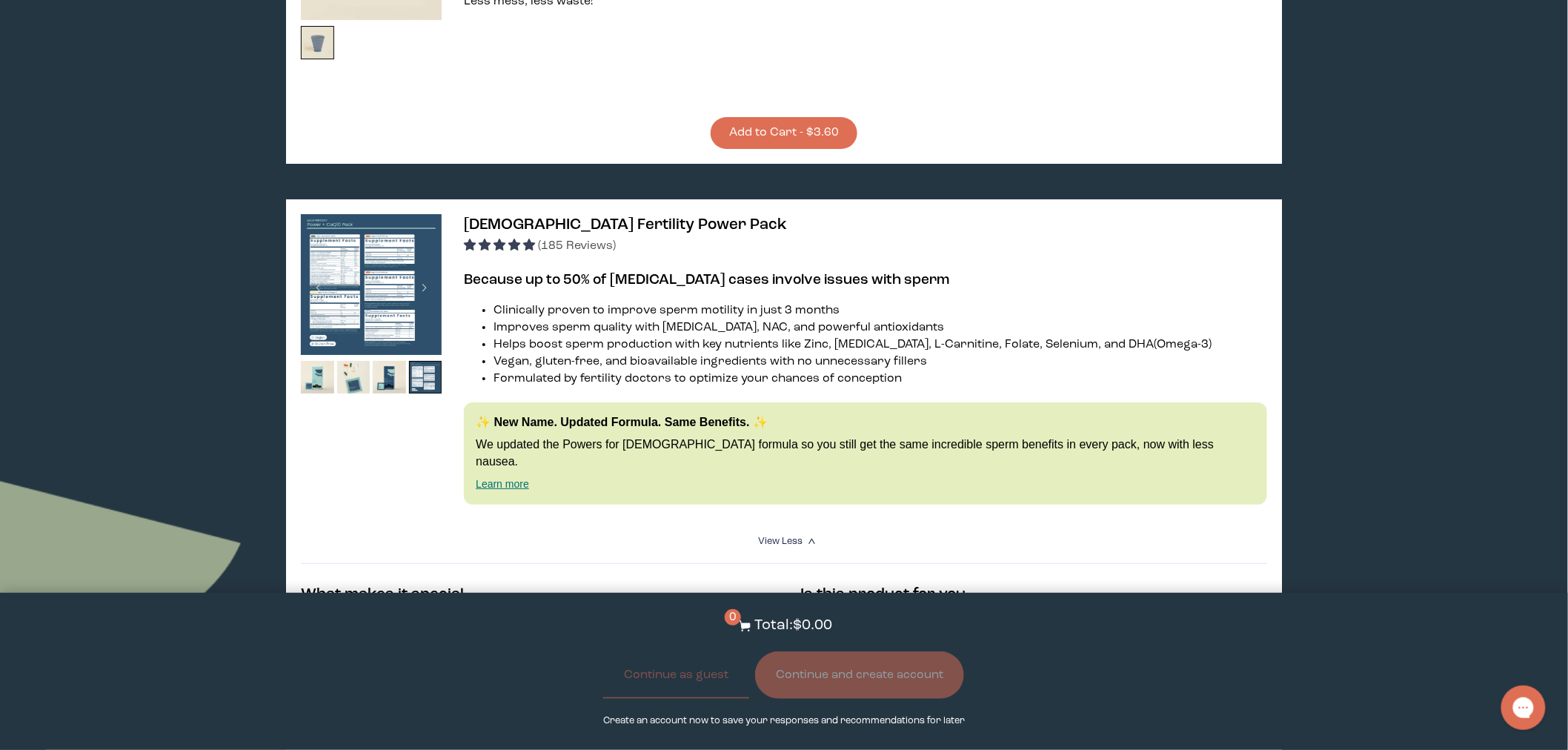
scroll to position [2210, 0]
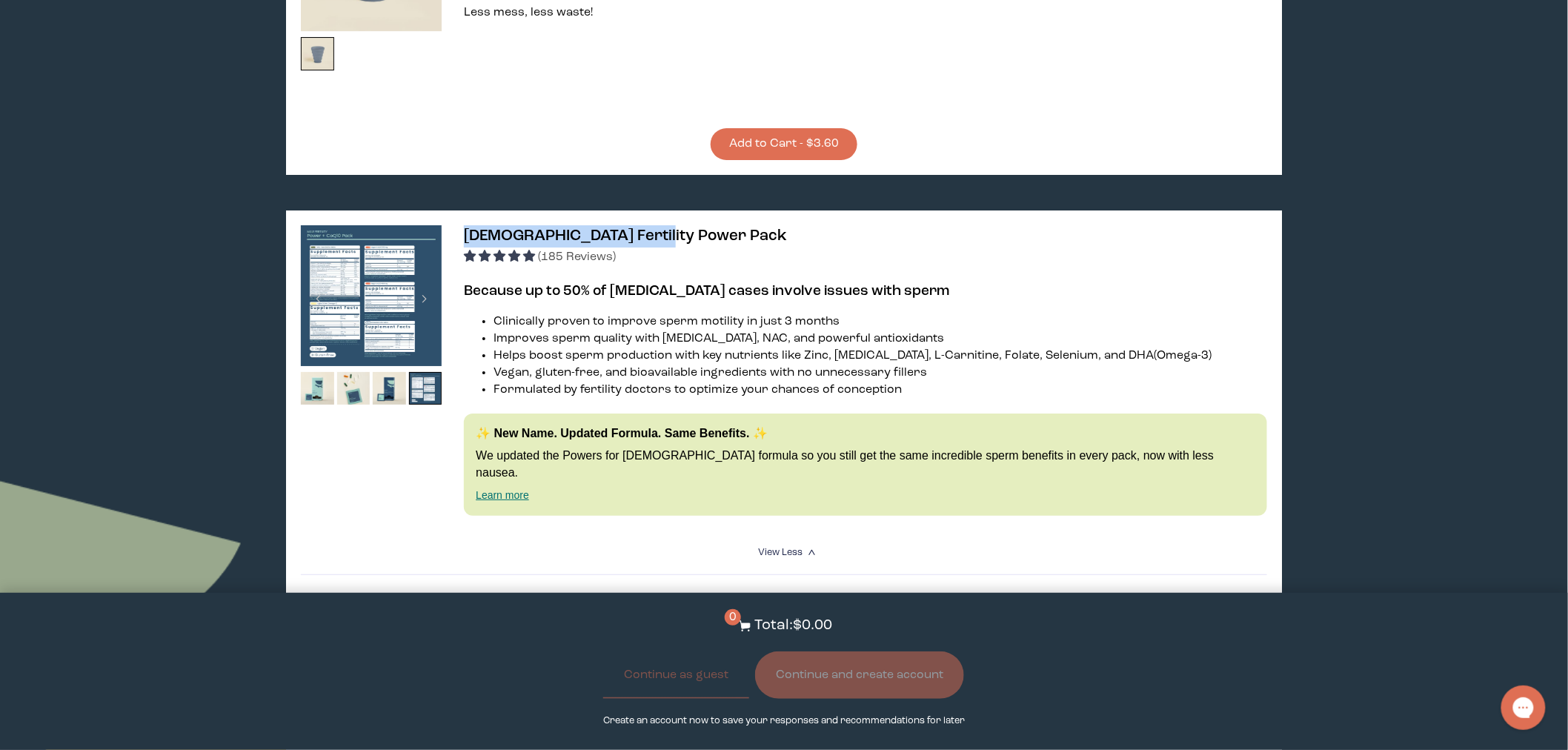
drag, startPoint x: 690, startPoint y: 194, endPoint x: 467, endPoint y: 188, distance: 223.1
click at [467, 225] on h3 "[DEMOGRAPHIC_DATA] Fertility Power Pack (185 Reviews)" at bounding box center [865, 245] width 803 height 40
click at [586, 331] on li "Improves sperm quality with [MEDICAL_DATA], NAC, and powerful antioxidants" at bounding box center [880, 339] width 773 height 17
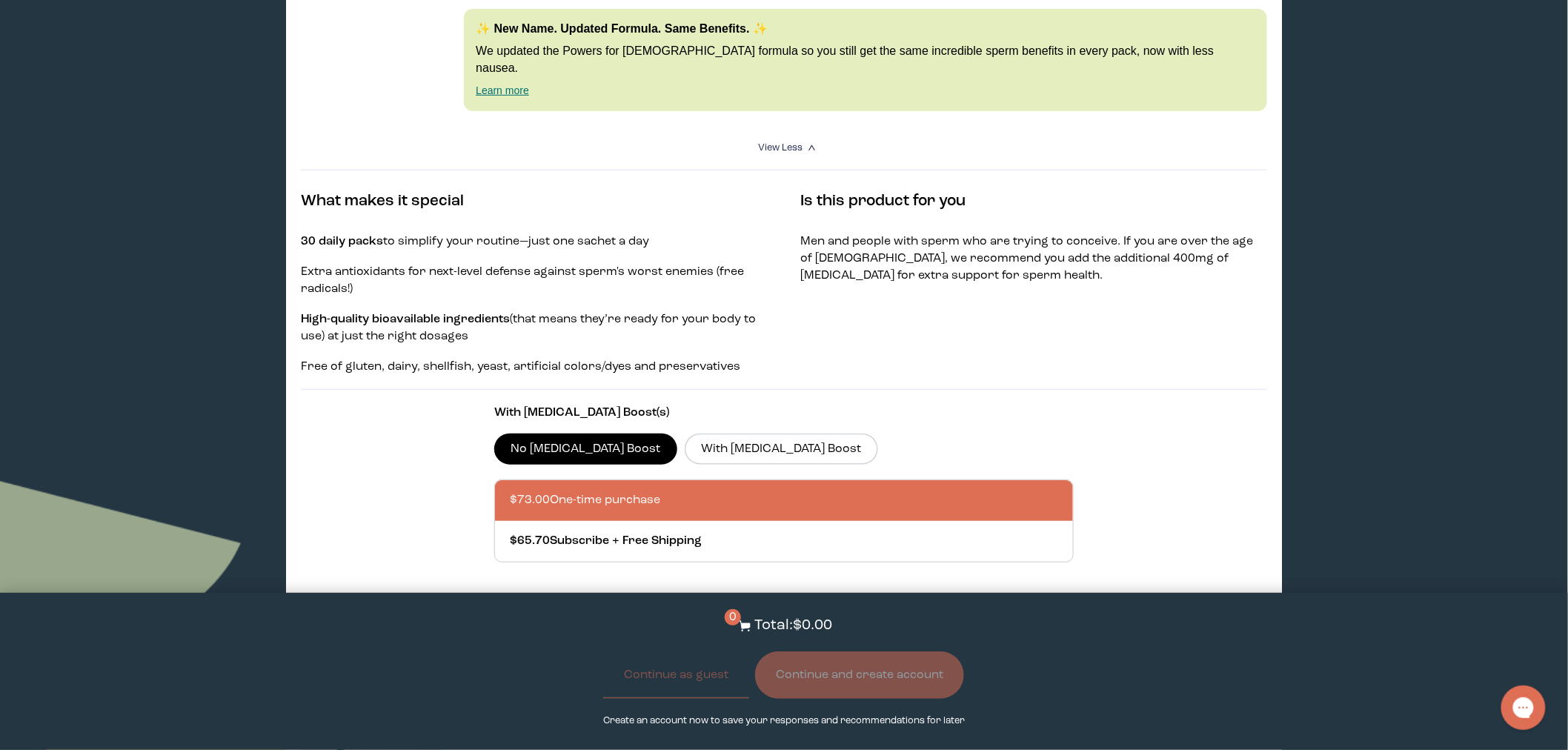
scroll to position [2621, 0]
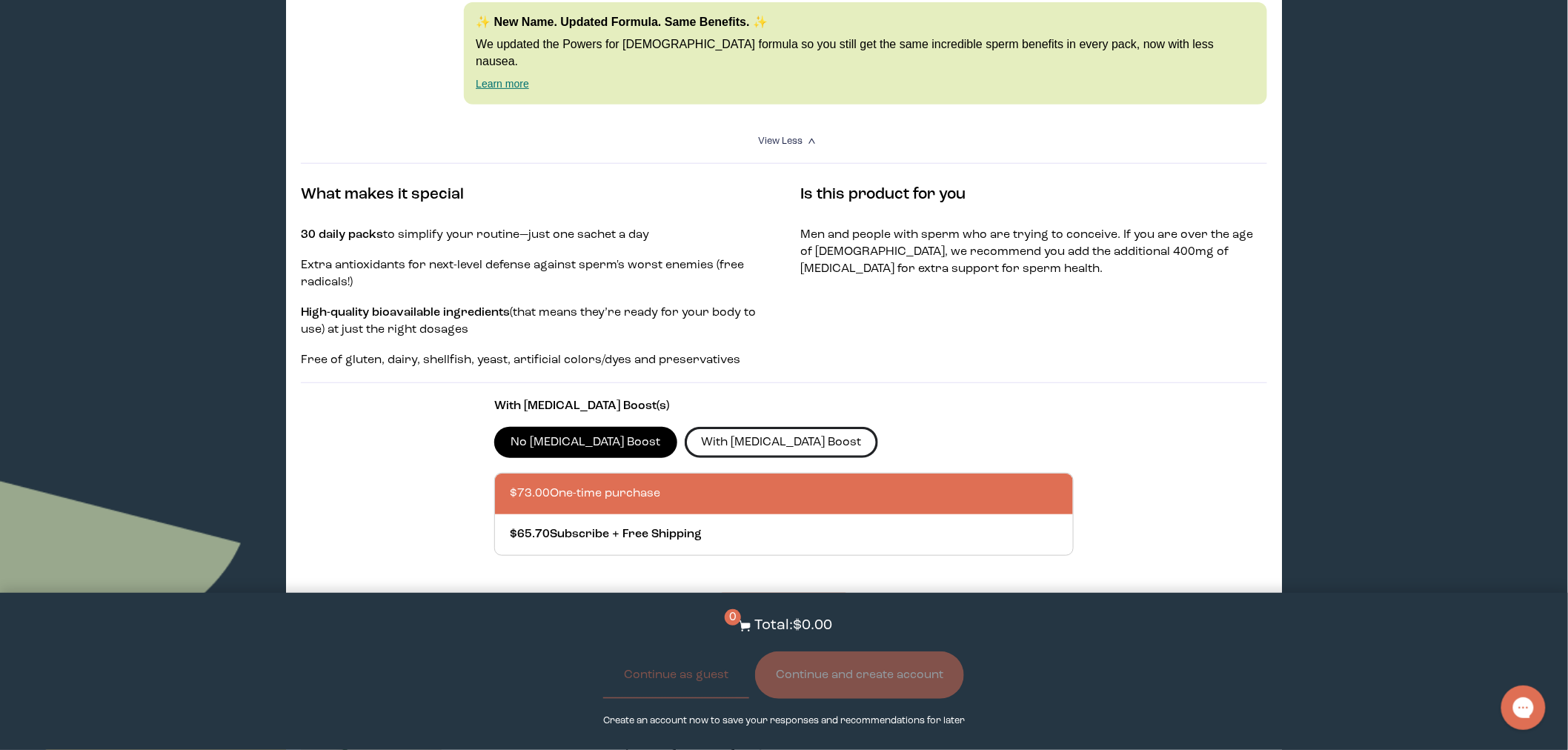
click at [709, 427] on label "With [MEDICAL_DATA] Boost" at bounding box center [782, 443] width 193 height 31
click at [0, 0] on input "With [MEDICAL_DATA] Boost" at bounding box center [0, 0] width 0 height 0
click at [758, 593] on button "Add to Cart - $92.00" at bounding box center [784, 609] width 154 height 32
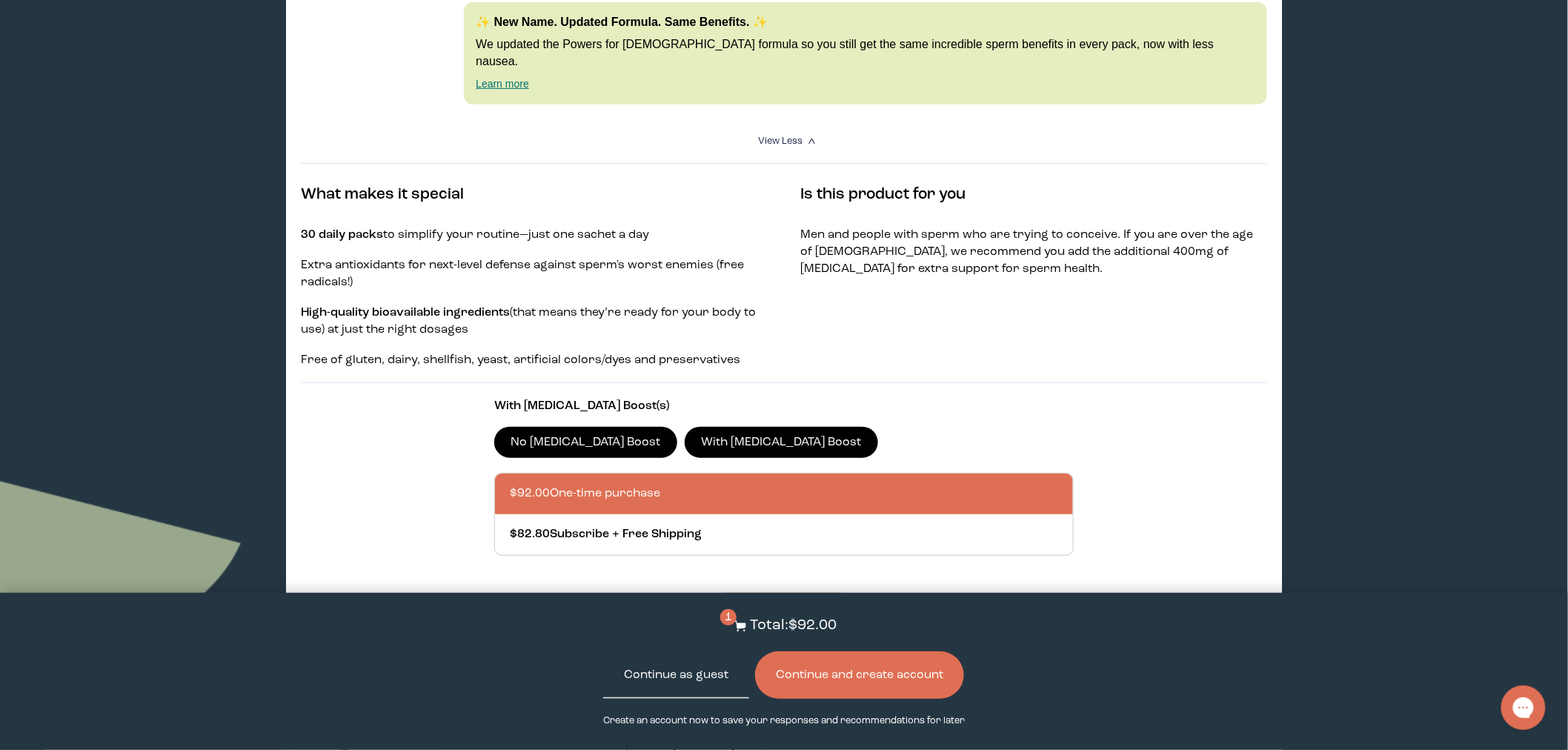
click at [706, 674] on button "Continue as guest" at bounding box center [676, 675] width 146 height 48
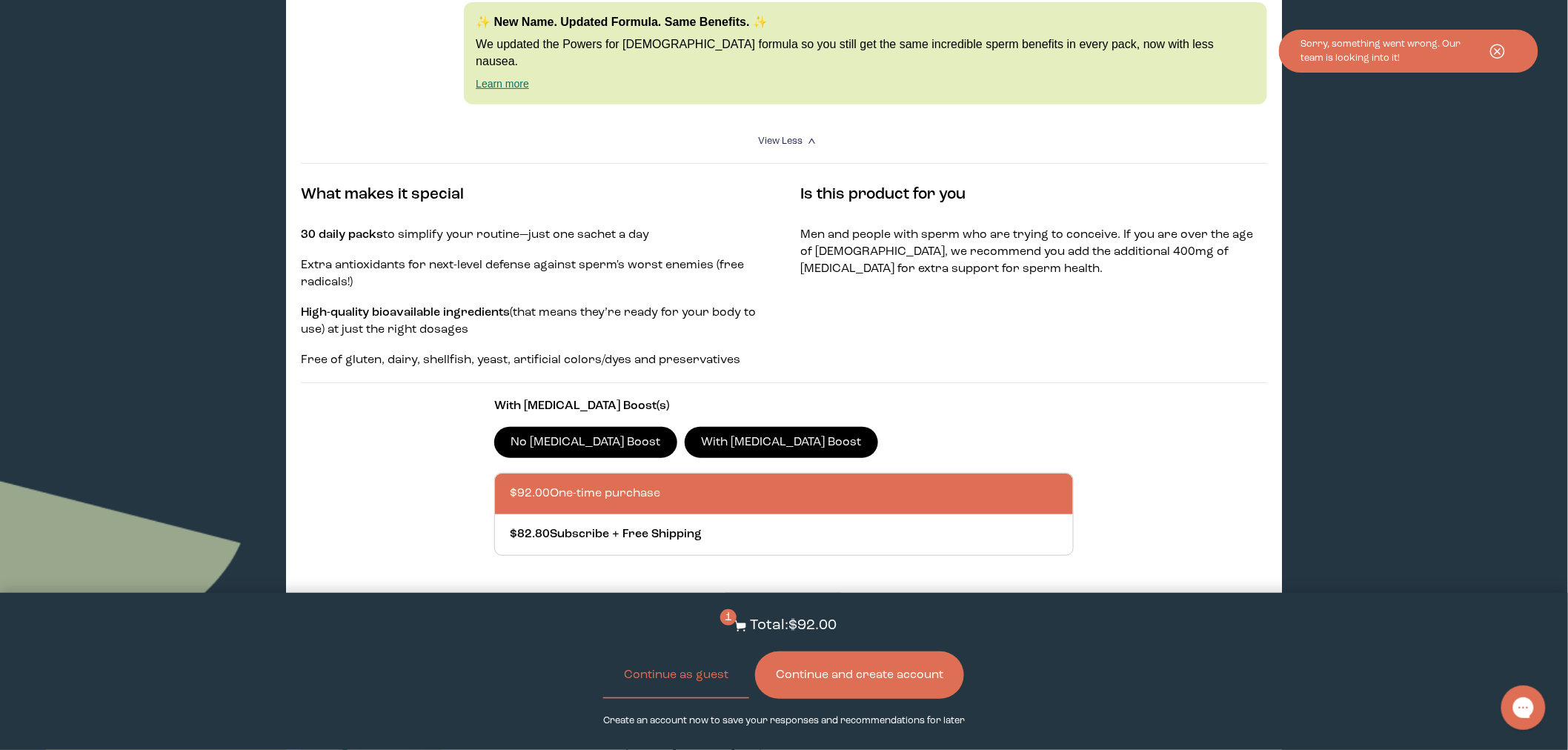
click at [853, 673] on button "Continue and create account" at bounding box center [860, 675] width 209 height 48
